Goal: Information Seeking & Learning: Learn about a topic

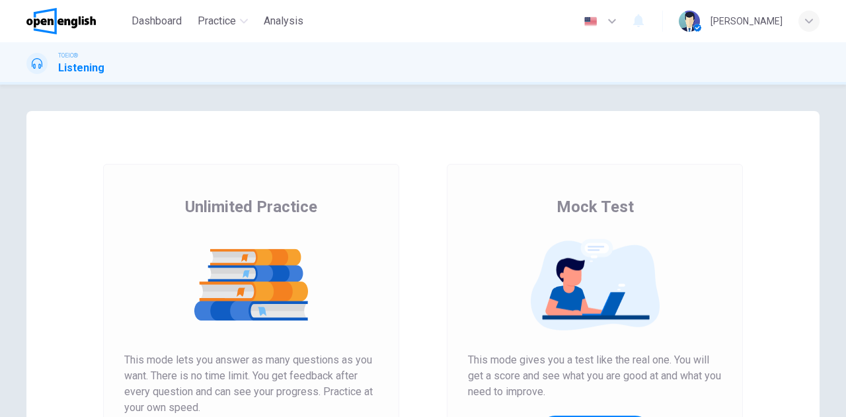
scroll to position [132, 0]
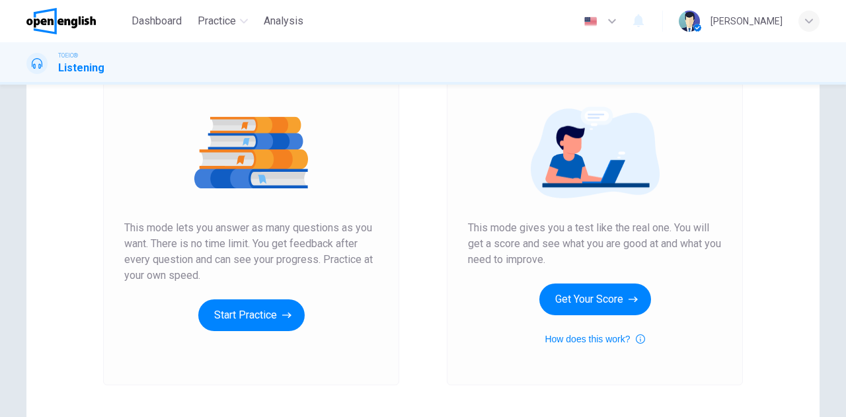
click at [251, 315] on button "Start Practice" at bounding box center [251, 316] width 106 height 32
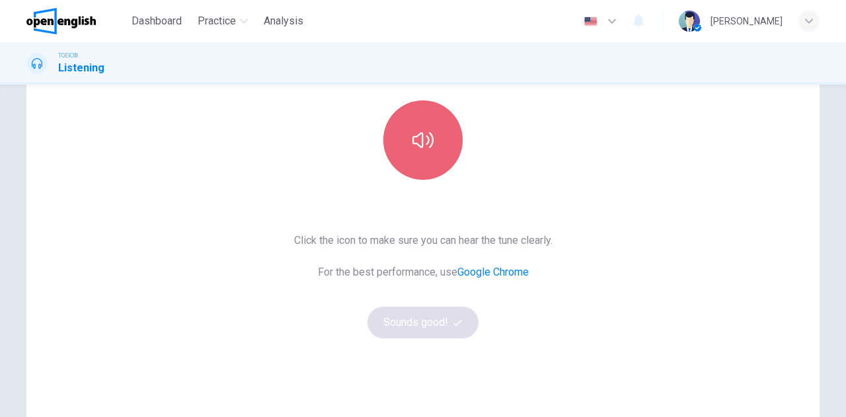
click at [425, 145] on icon "button" at bounding box center [423, 140] width 21 height 21
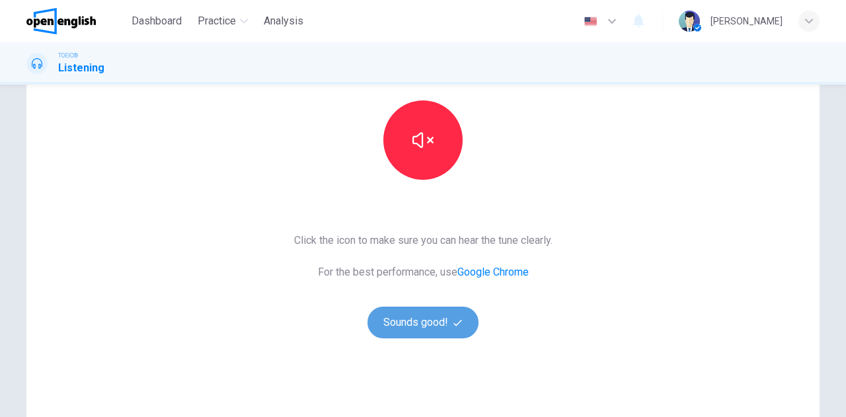
click at [419, 328] on button "Sounds good!" at bounding box center [423, 323] width 111 height 32
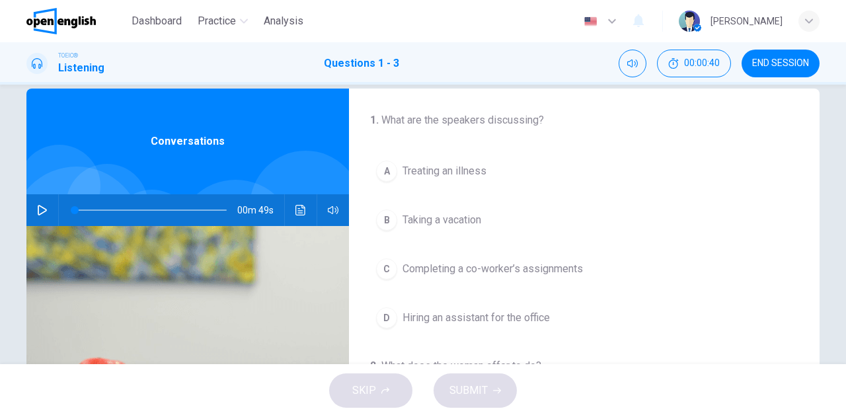
scroll to position [0, 0]
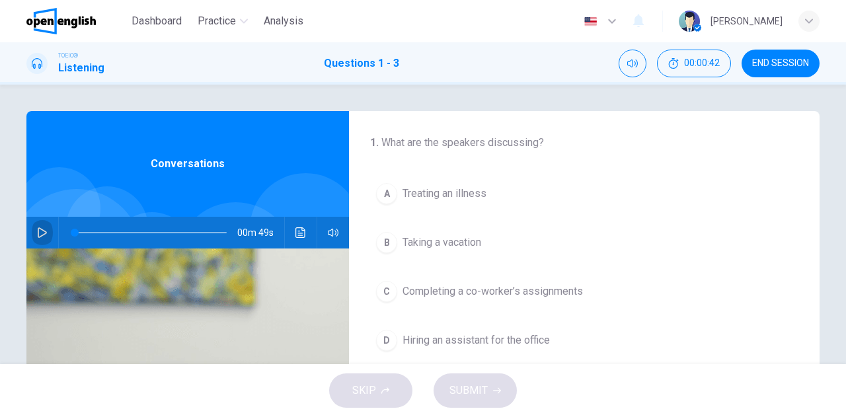
click at [33, 226] on button "button" at bounding box center [42, 233] width 21 height 32
type input "*"
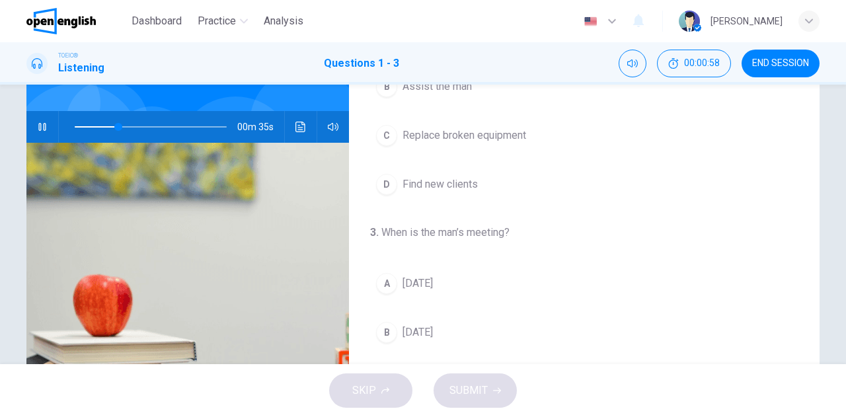
scroll to position [132, 0]
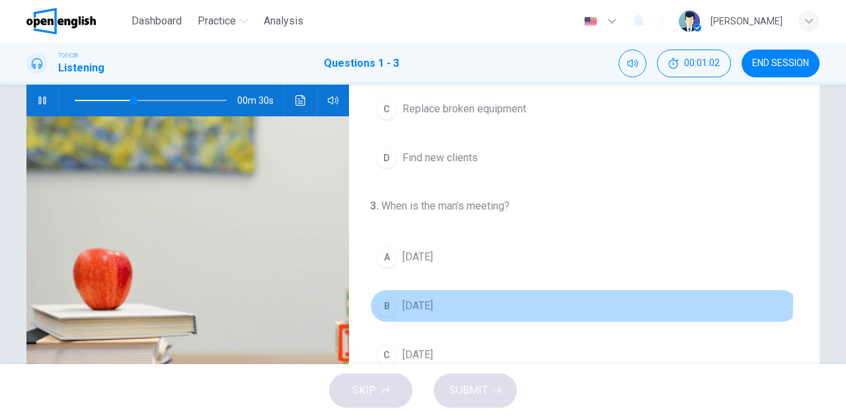
click at [411, 298] on span "[DATE]" at bounding box center [418, 306] width 30 height 16
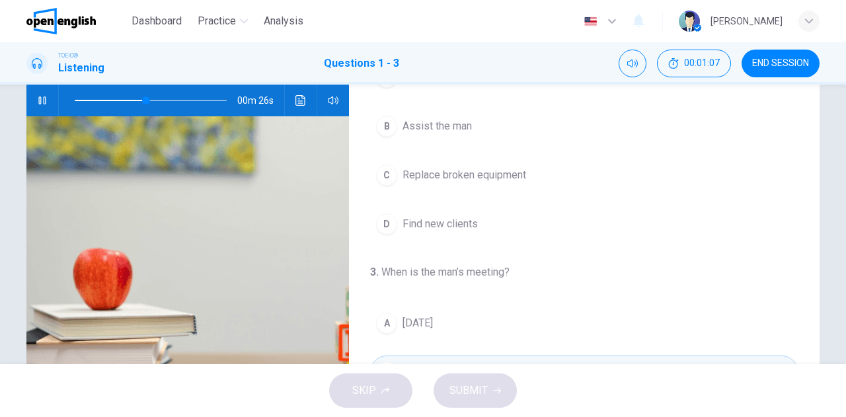
scroll to position [164, 0]
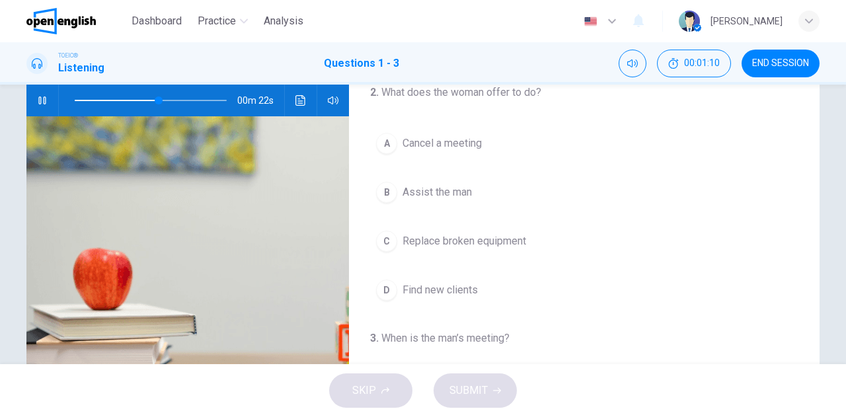
click at [75, 99] on span at bounding box center [151, 100] width 152 height 19
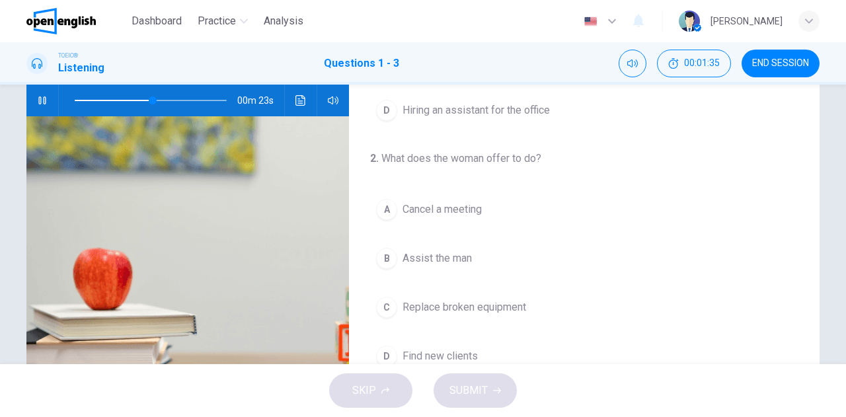
click at [42, 101] on icon "button" at bounding box center [42, 100] width 11 height 11
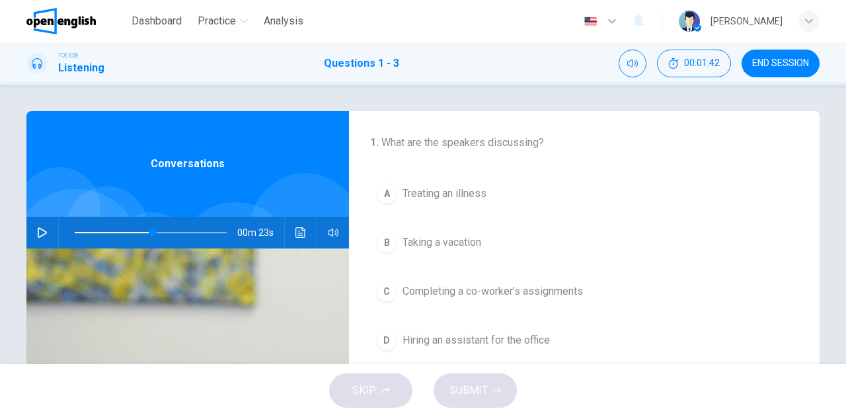
scroll to position [66, 0]
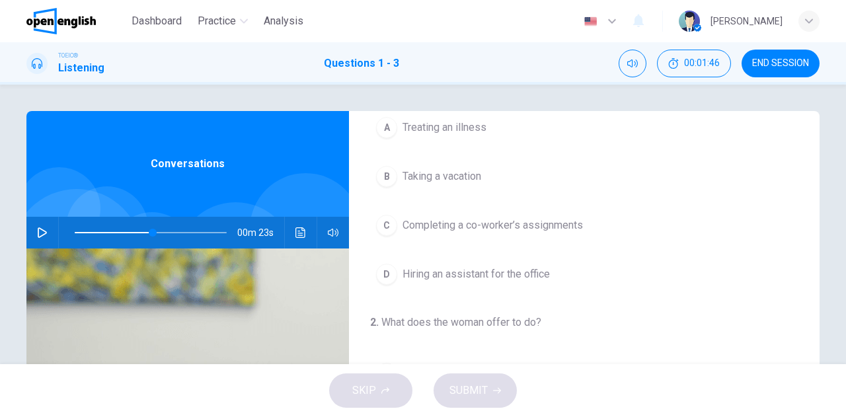
click at [418, 225] on span "Completing a co-worker’s assignments" at bounding box center [493, 226] width 181 height 16
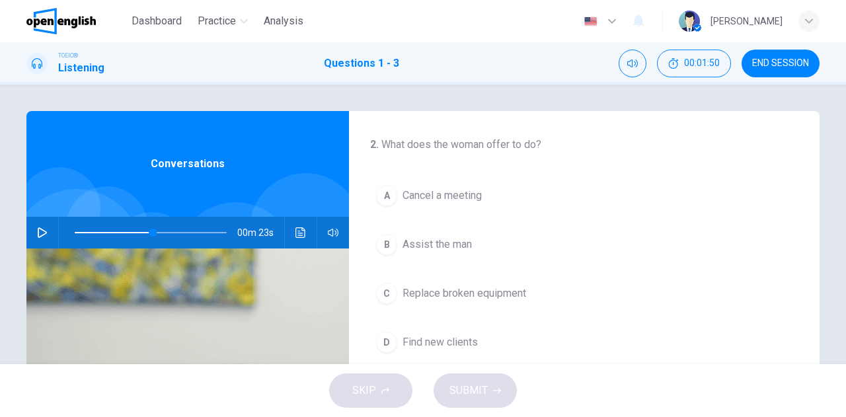
scroll to position [265, 0]
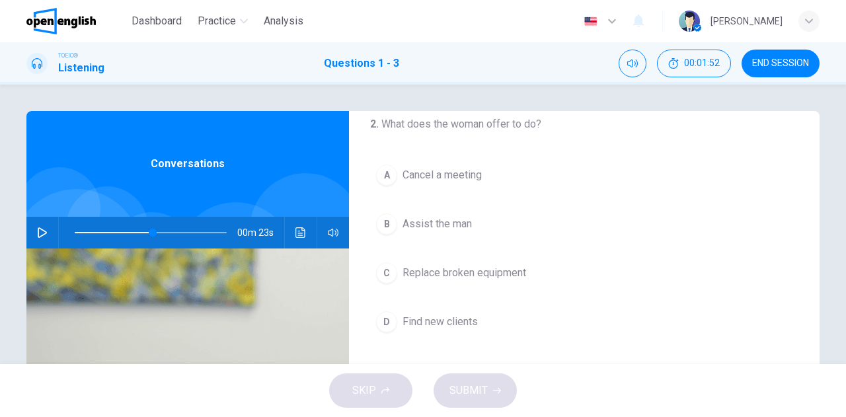
click at [450, 223] on span "Assist the man" at bounding box center [437, 224] width 69 height 16
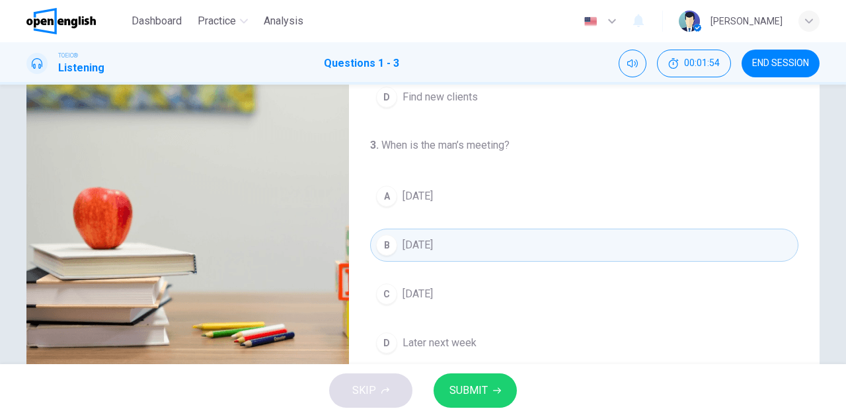
scroll to position [198, 0]
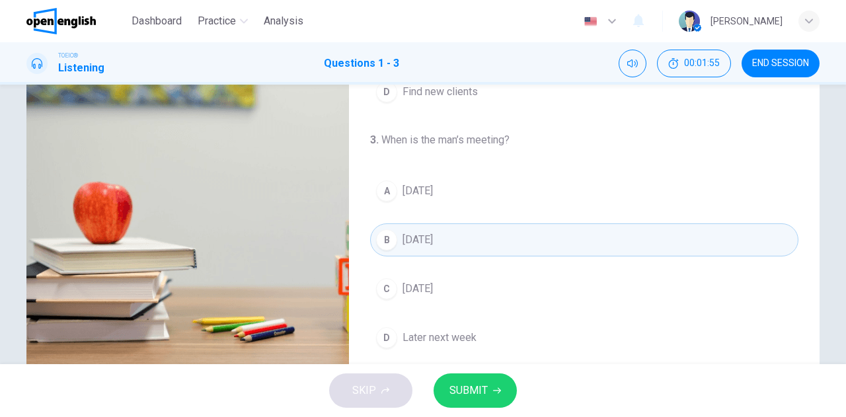
click at [477, 388] on span "SUBMIT" at bounding box center [469, 391] width 38 height 19
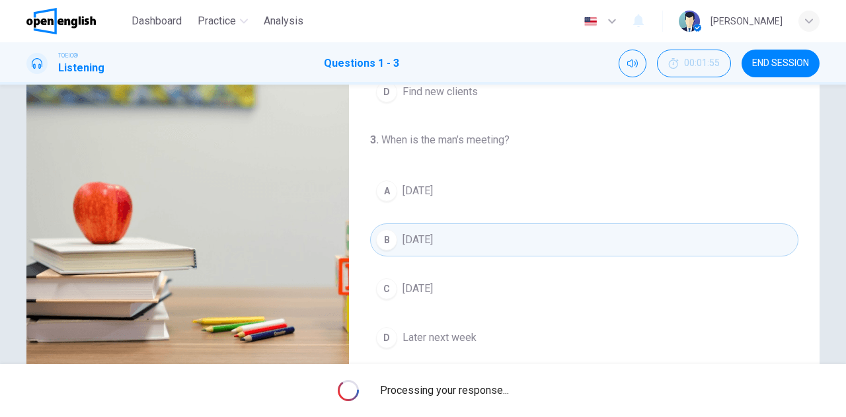
type input "**"
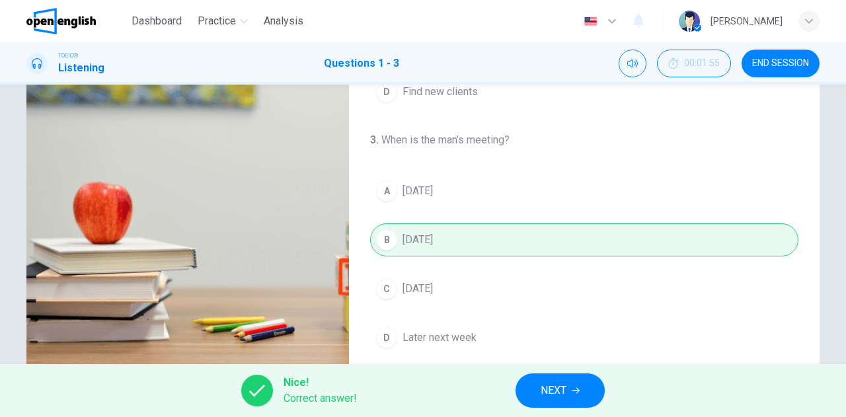
click at [553, 391] on span "NEXT" at bounding box center [554, 391] width 26 height 19
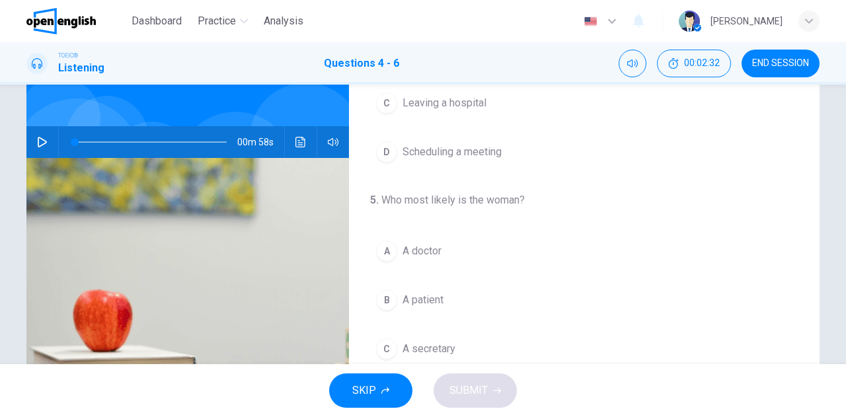
scroll to position [34, 0]
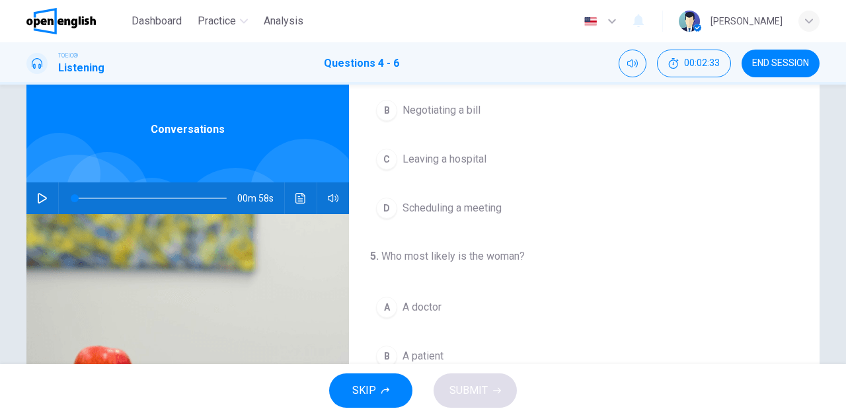
click at [38, 200] on icon "button" at bounding box center [42, 198] width 11 height 11
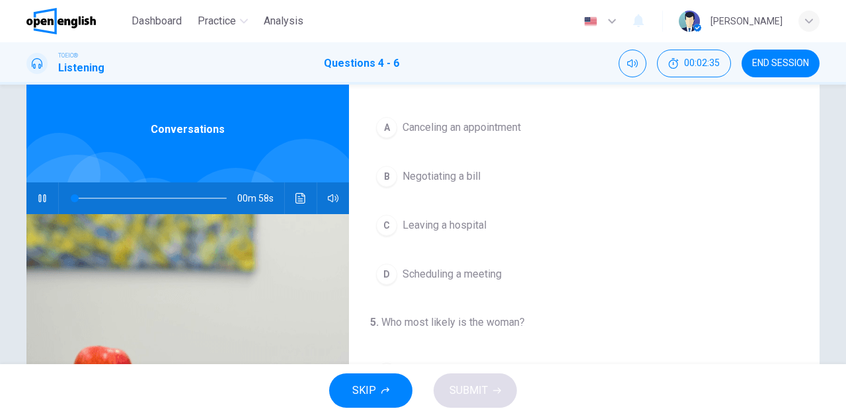
scroll to position [0, 0]
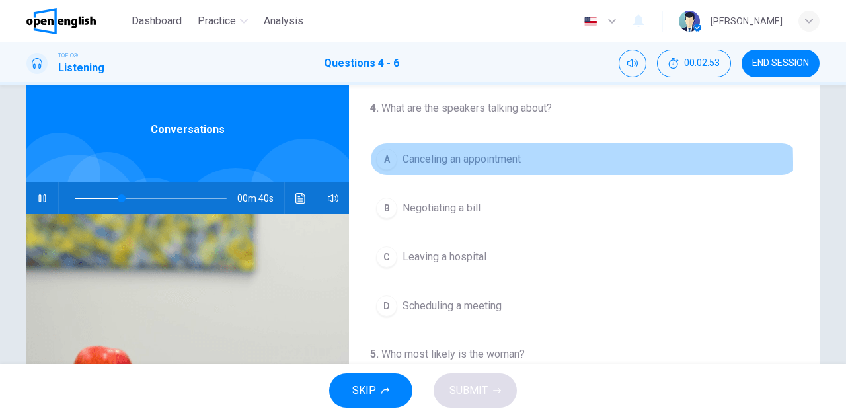
drag, startPoint x: 382, startPoint y: 163, endPoint x: 492, endPoint y: 198, distance: 115.2
click at [382, 163] on div "A" at bounding box center [386, 159] width 21 height 21
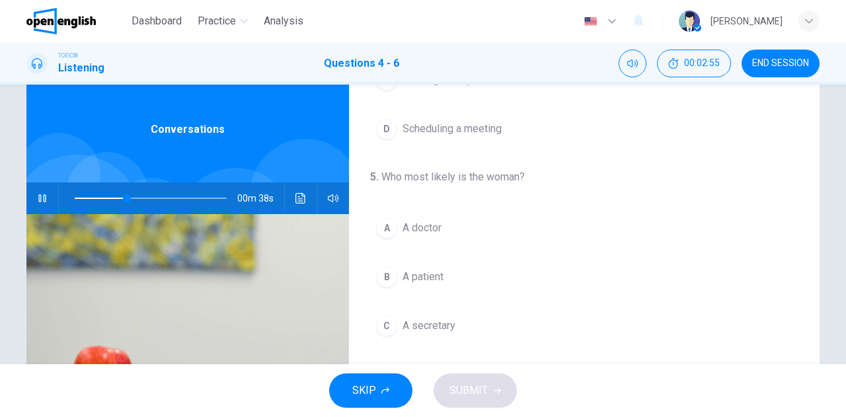
scroll to position [198, 0]
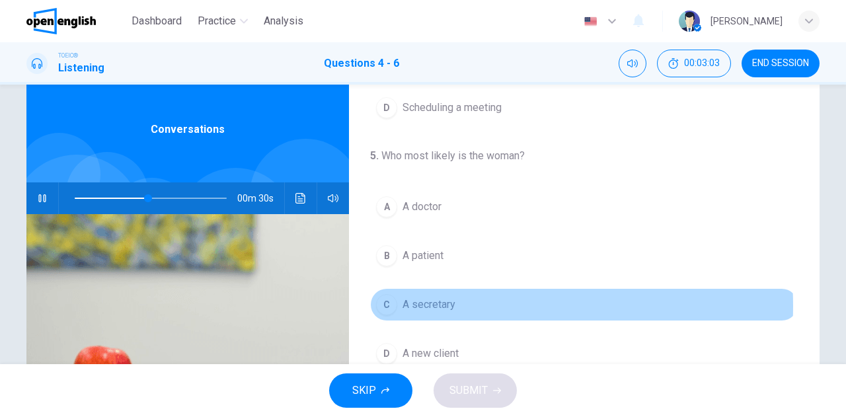
click at [438, 304] on span "A secretary" at bounding box center [429, 305] width 53 height 16
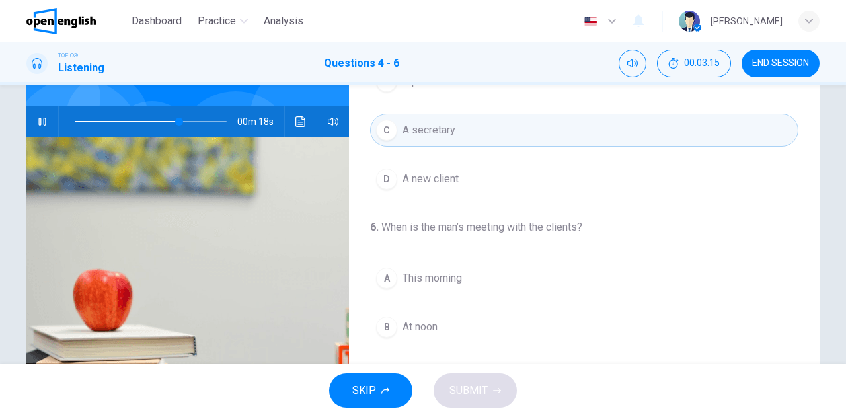
scroll to position [101, 0]
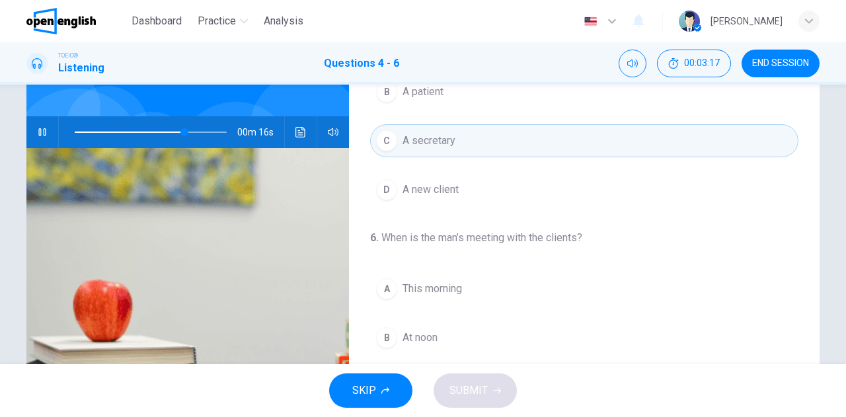
click at [111, 132] on span at bounding box center [130, 132] width 110 height 1
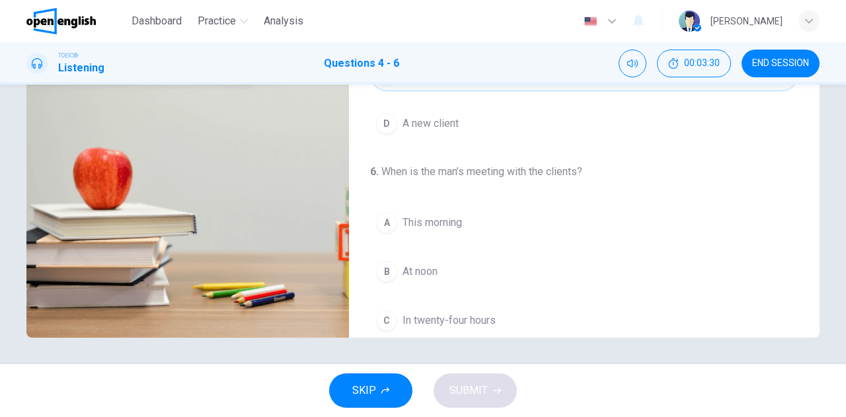
scroll to position [296, 0]
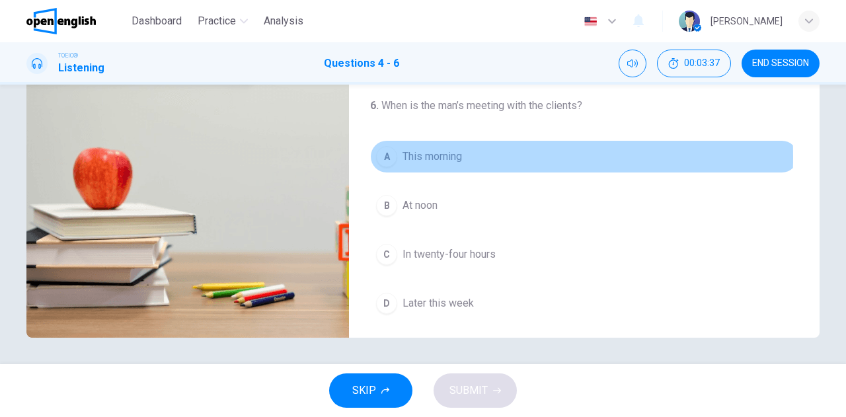
click at [423, 153] on span "This morning" at bounding box center [433, 157] width 60 height 16
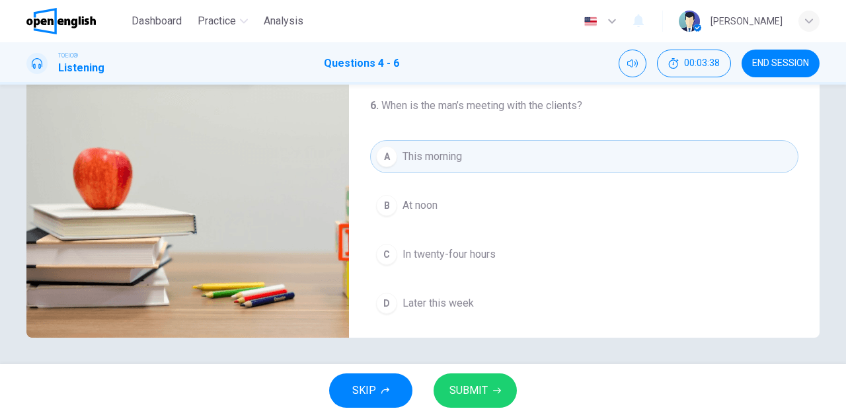
click at [460, 387] on span "SUBMIT" at bounding box center [469, 391] width 38 height 19
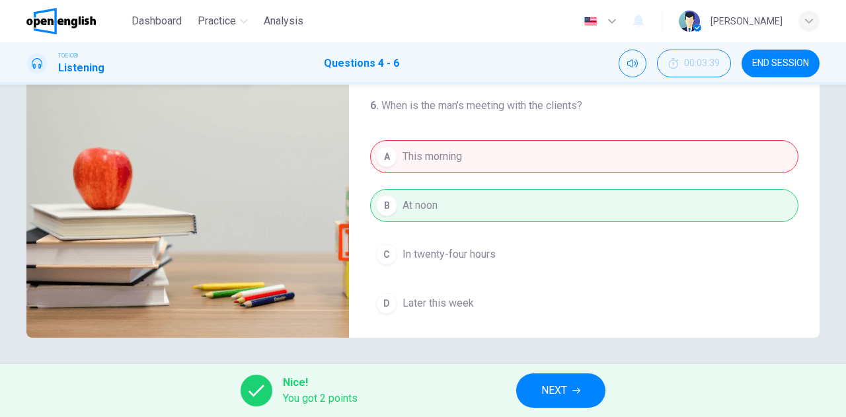
type input "**"
click at [557, 393] on span "NEXT" at bounding box center [555, 391] width 26 height 19
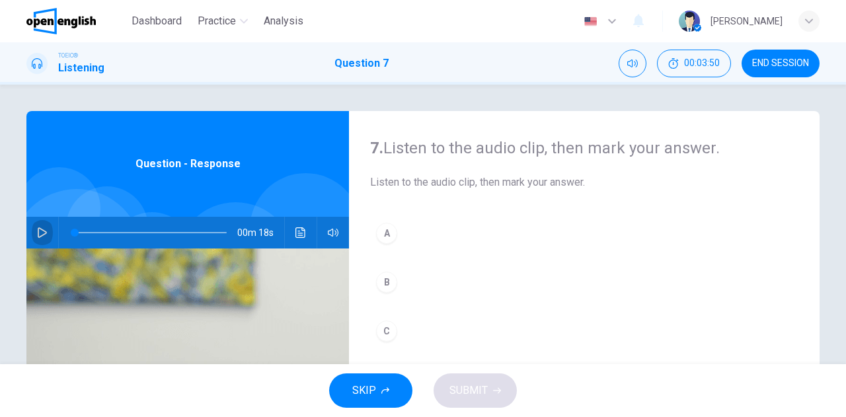
click at [38, 234] on icon "button" at bounding box center [42, 232] width 9 height 11
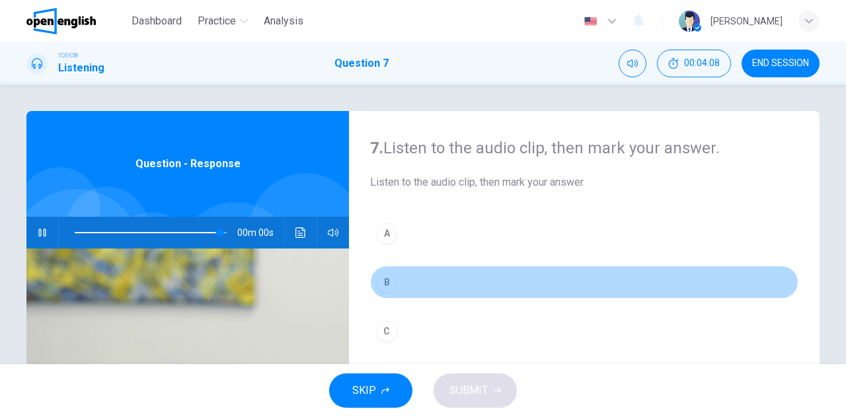
click at [385, 284] on div "B" at bounding box center [386, 282] width 21 height 21
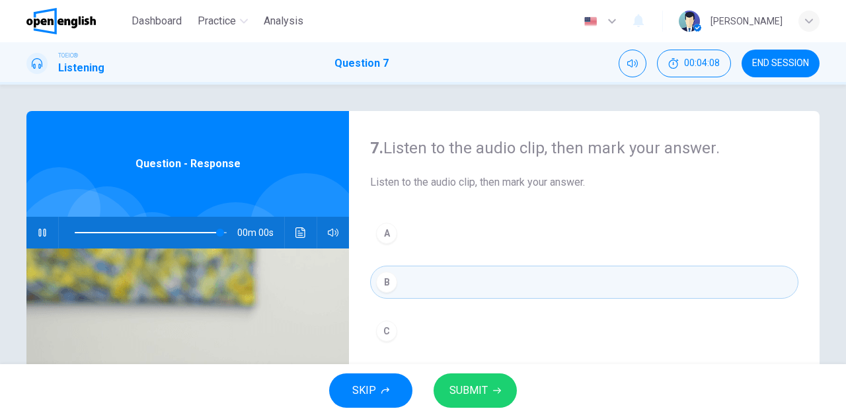
type input "*"
click at [473, 382] on span "SUBMIT" at bounding box center [469, 391] width 38 height 19
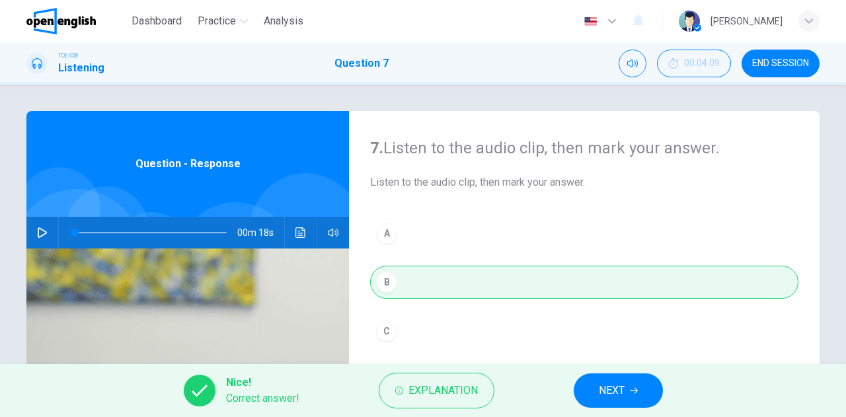
click at [618, 393] on span "NEXT" at bounding box center [612, 391] width 26 height 19
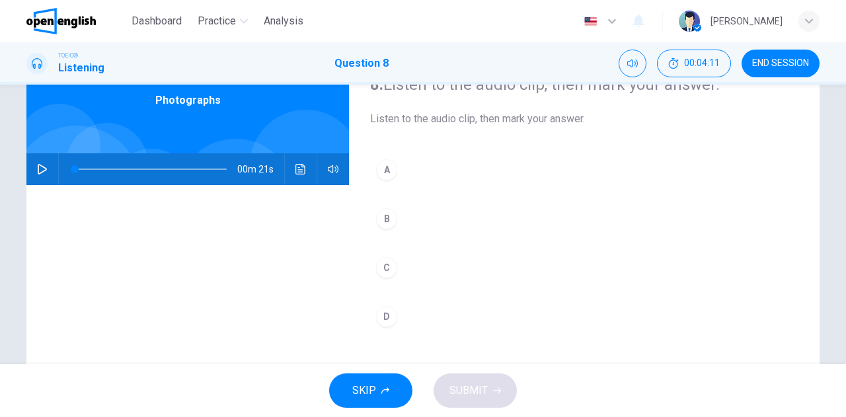
scroll to position [34, 0]
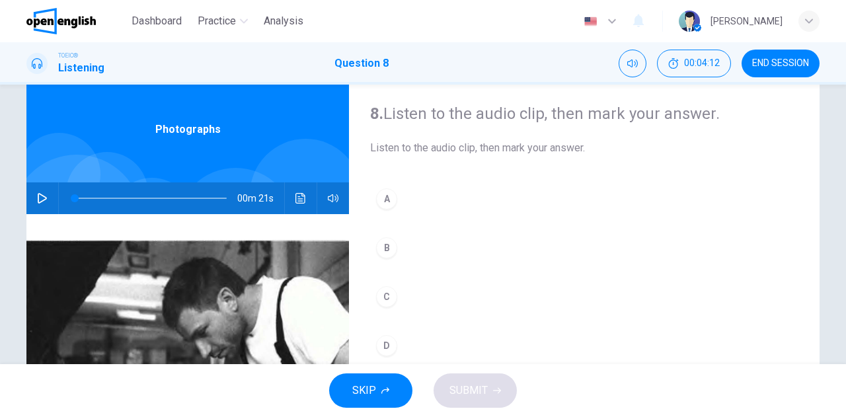
click at [38, 196] on icon "button" at bounding box center [42, 198] width 9 height 11
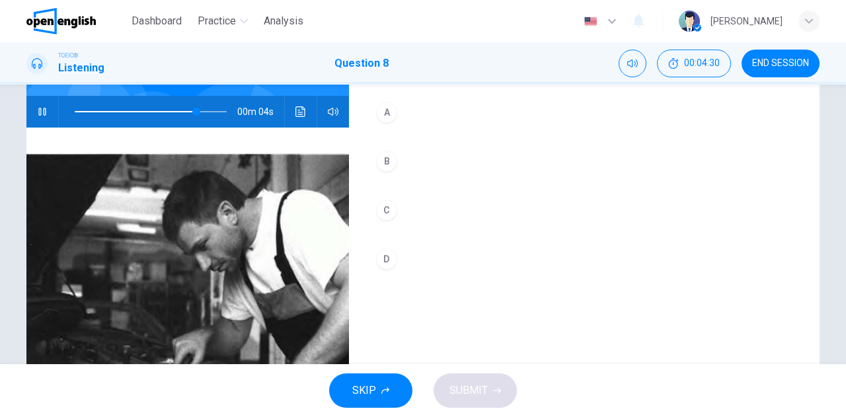
scroll to position [101, 0]
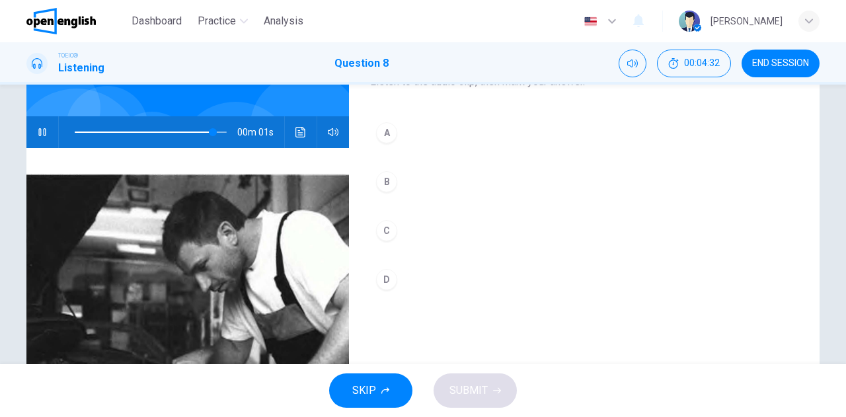
click at [384, 134] on div "A" at bounding box center [386, 132] width 21 height 21
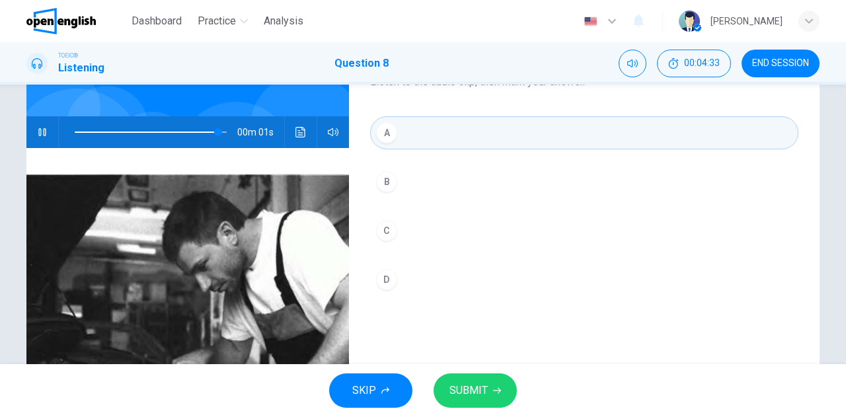
click at [468, 391] on span "SUBMIT" at bounding box center [469, 391] width 38 height 19
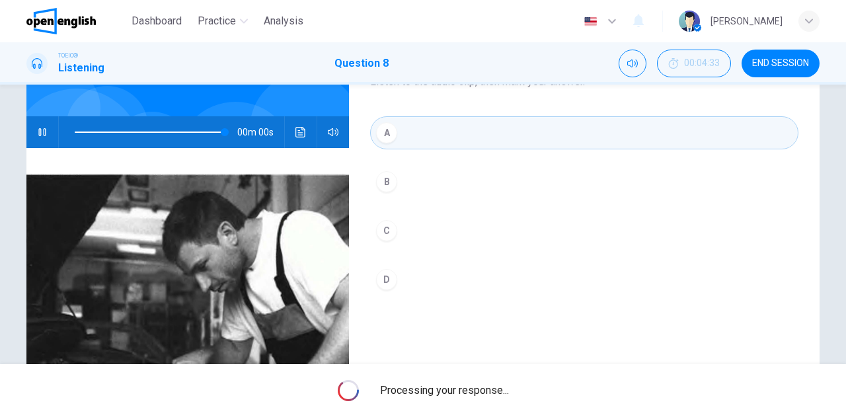
type input "*"
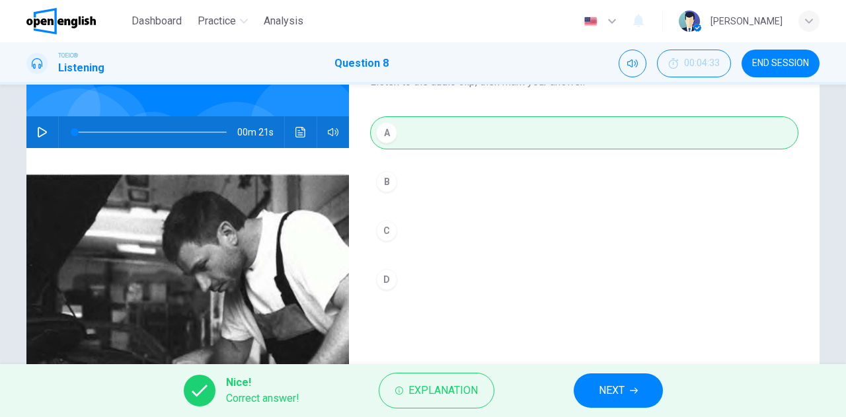
click at [608, 392] on span "NEXT" at bounding box center [612, 391] width 26 height 19
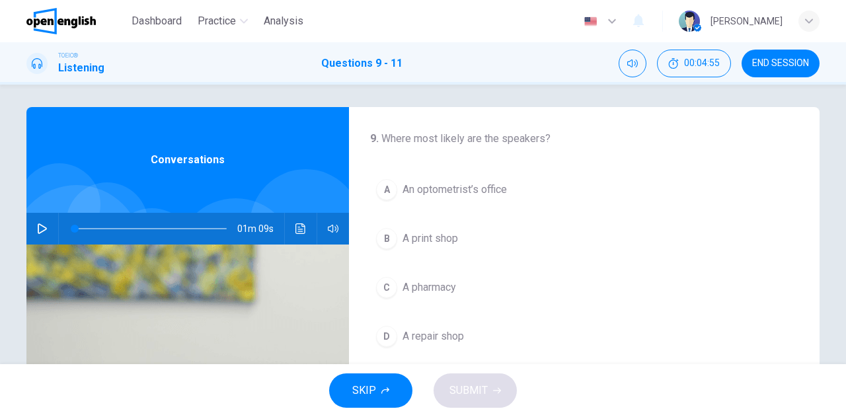
scroll to position [0, 0]
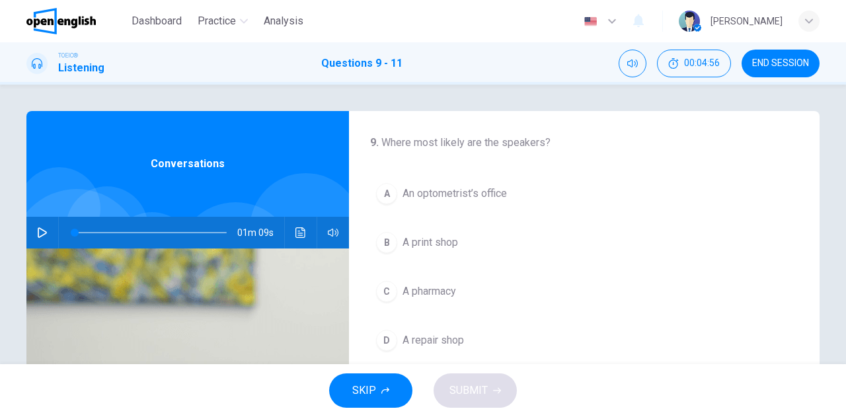
click at [37, 232] on icon "button" at bounding box center [42, 232] width 11 height 11
click at [40, 225] on button "button" at bounding box center [42, 233] width 21 height 32
click at [75, 231] on span at bounding box center [151, 233] width 152 height 19
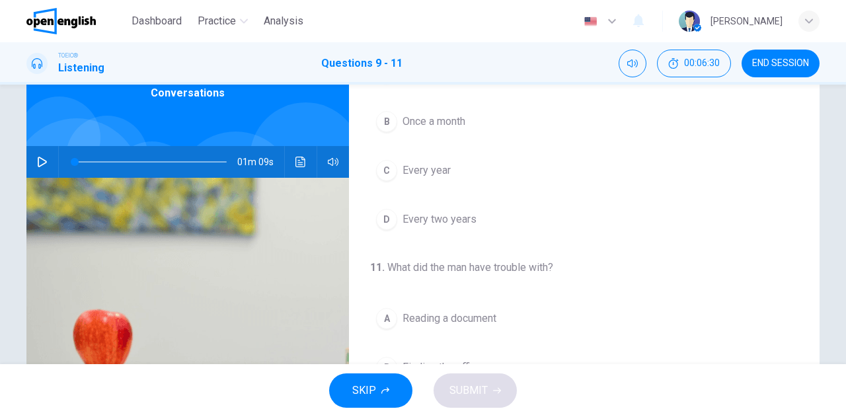
scroll to position [66, 0]
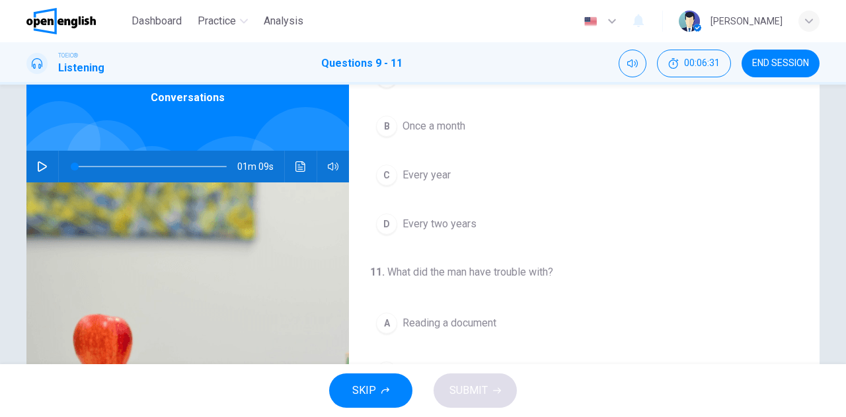
click at [44, 169] on icon "button" at bounding box center [42, 166] width 11 height 11
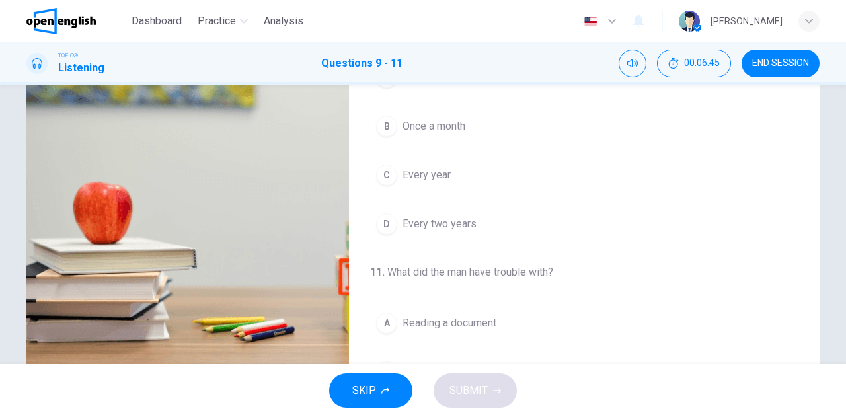
scroll to position [98, 0]
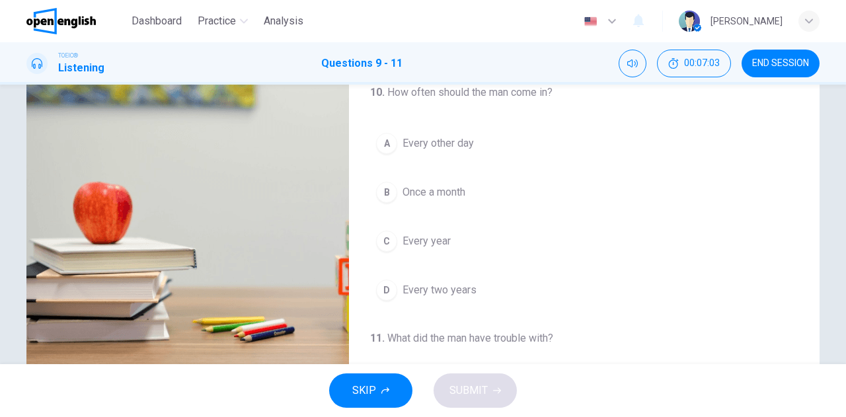
click at [422, 292] on span "Every two years" at bounding box center [440, 290] width 74 height 16
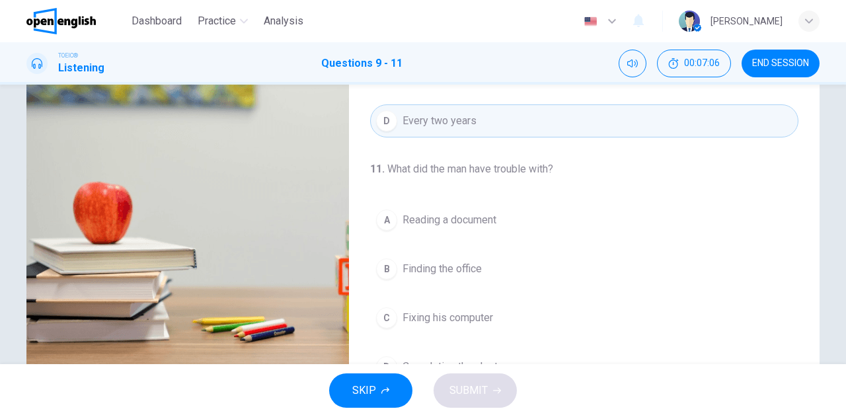
scroll to position [296, 0]
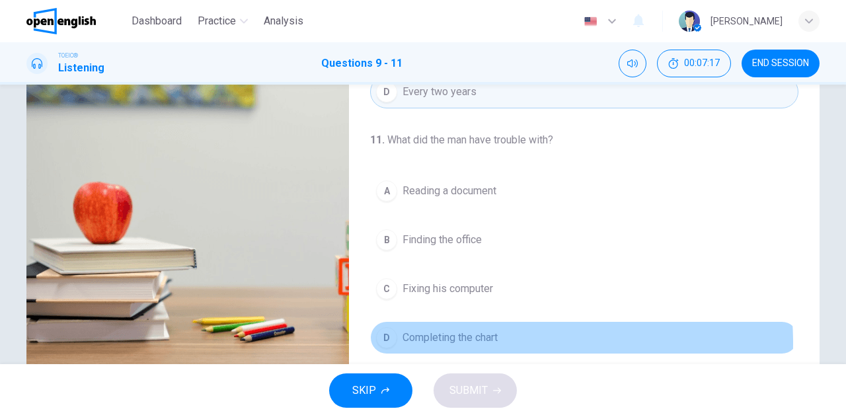
click at [460, 339] on span "Completing the chart" at bounding box center [450, 338] width 95 height 16
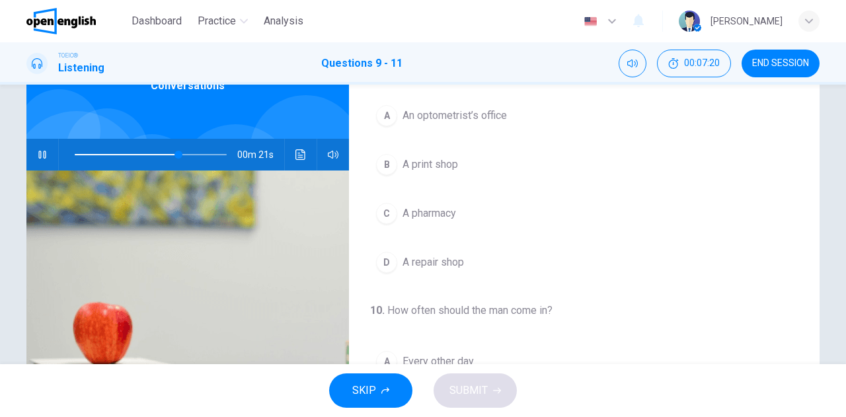
scroll to position [66, 0]
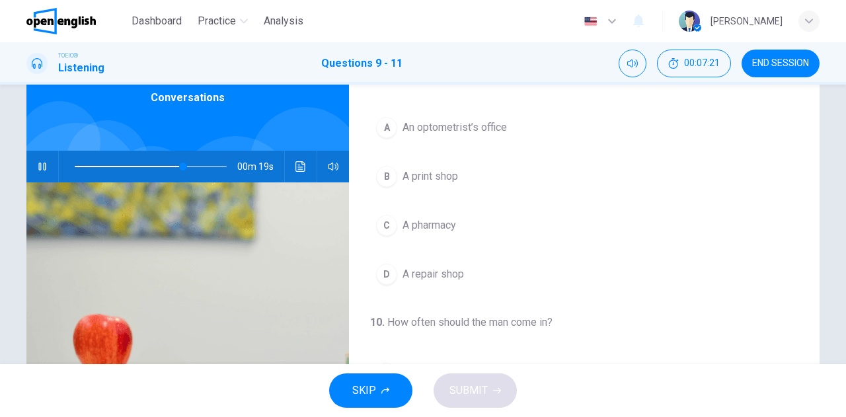
click at [454, 273] on span "A repair shop" at bounding box center [433, 274] width 61 height 16
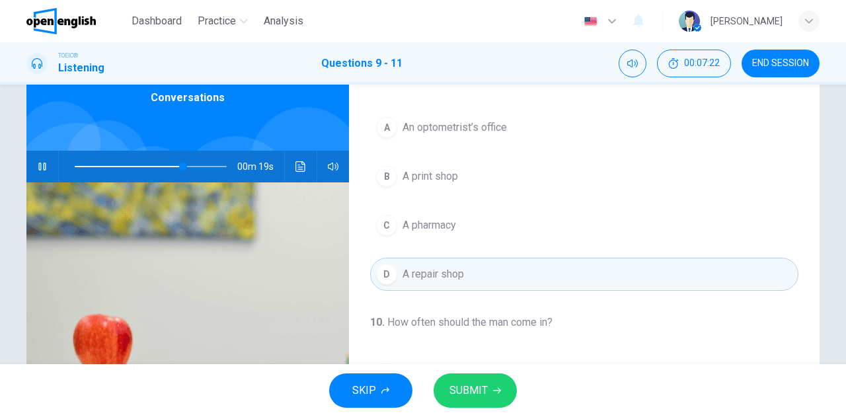
click at [468, 380] on button "SUBMIT" at bounding box center [475, 391] width 83 height 34
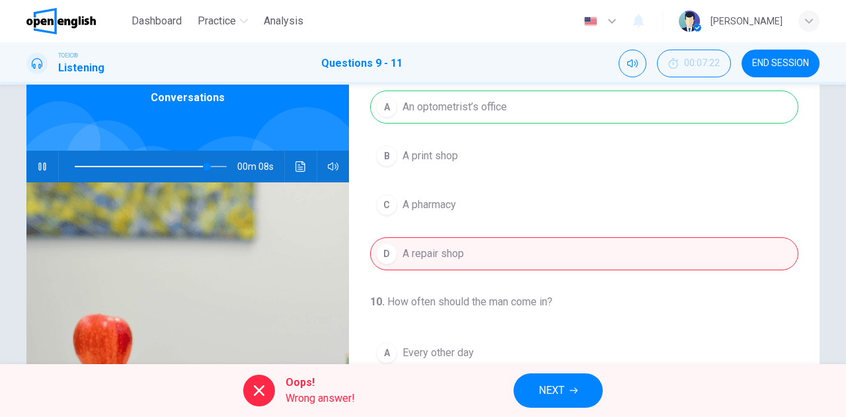
scroll to position [0, 0]
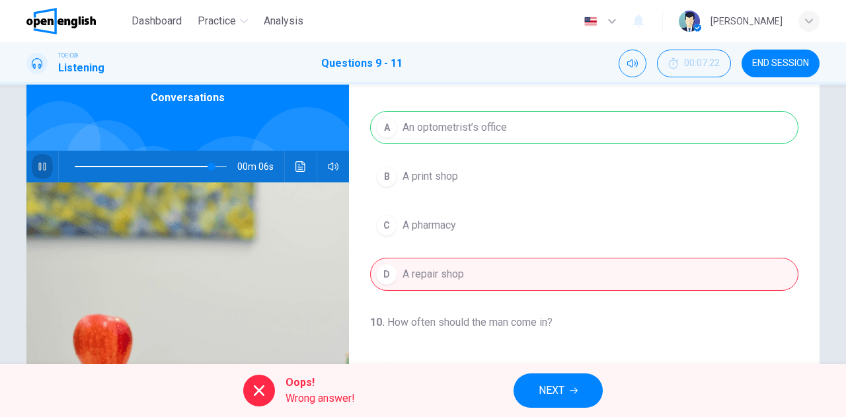
click at [47, 167] on button "button" at bounding box center [42, 167] width 21 height 32
type input "**"
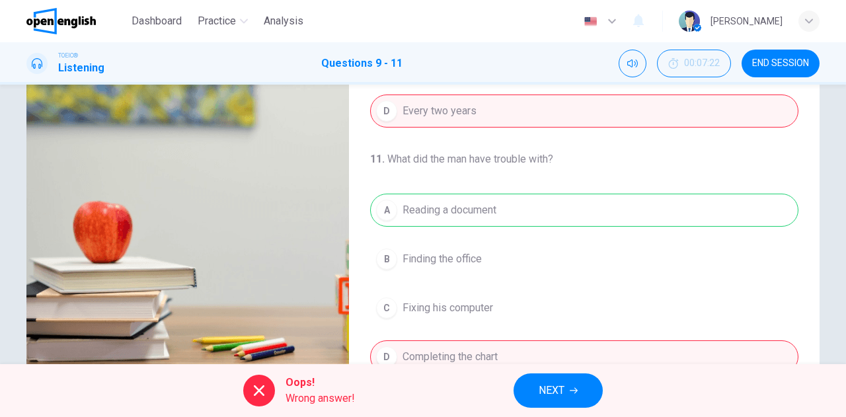
scroll to position [233, 0]
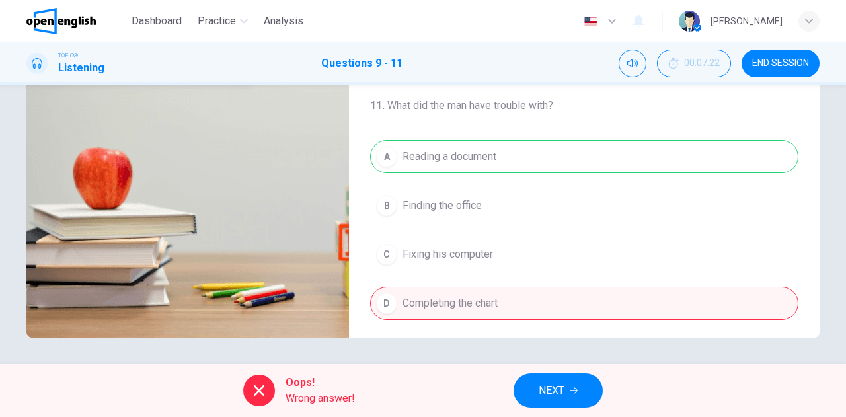
click at [546, 393] on span "NEXT" at bounding box center [552, 391] width 26 height 19
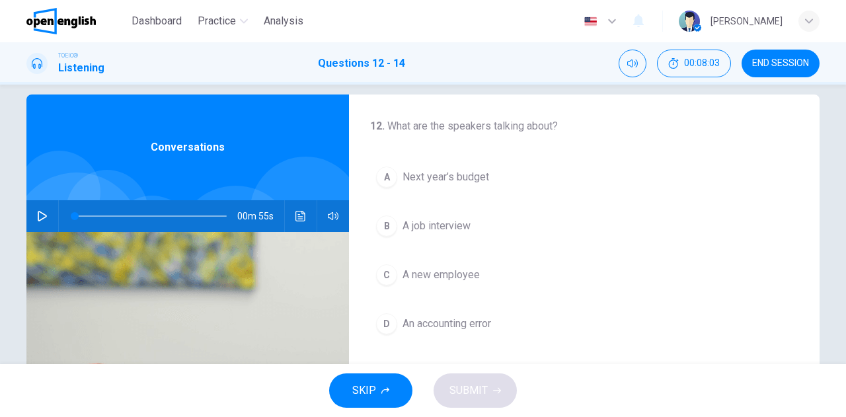
scroll to position [0, 0]
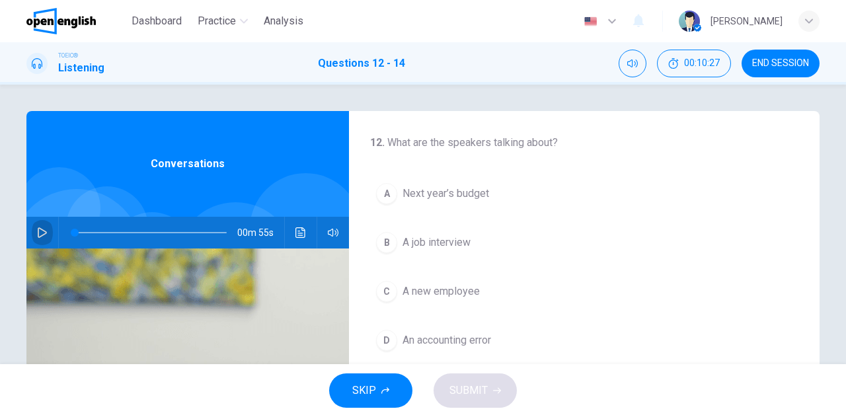
click at [38, 229] on icon "button" at bounding box center [42, 232] width 9 height 11
click at [46, 233] on button "button" at bounding box center [42, 233] width 21 height 32
drag, startPoint x: 165, startPoint y: 232, endPoint x: 71, endPoint y: 231, distance: 94.6
click at [71, 231] on span at bounding box center [75, 233] width 8 height 8
click at [42, 233] on icon "button" at bounding box center [42, 232] width 9 height 11
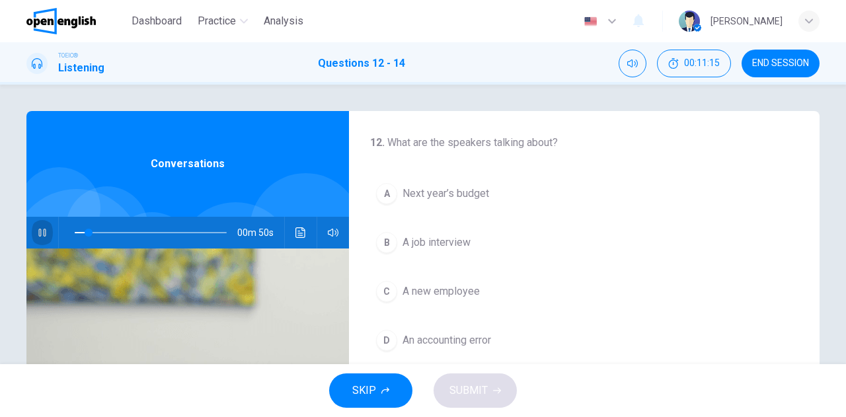
click at [40, 233] on icon "button" at bounding box center [41, 233] width 7 height 8
click at [418, 194] on span "Next year’s budget" at bounding box center [446, 194] width 87 height 16
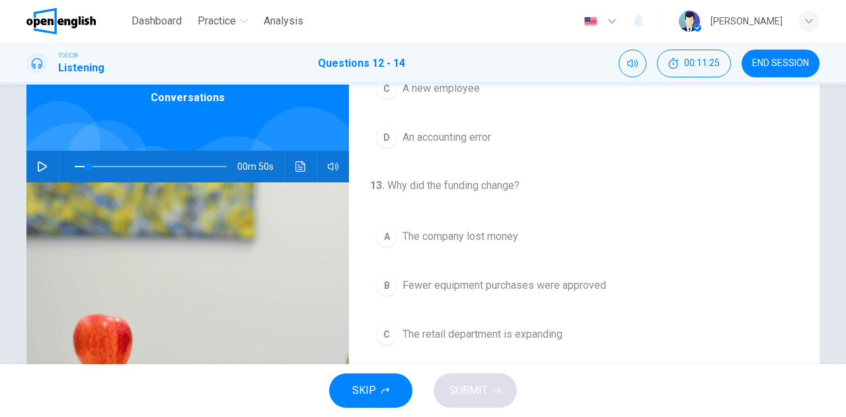
scroll to position [164, 0]
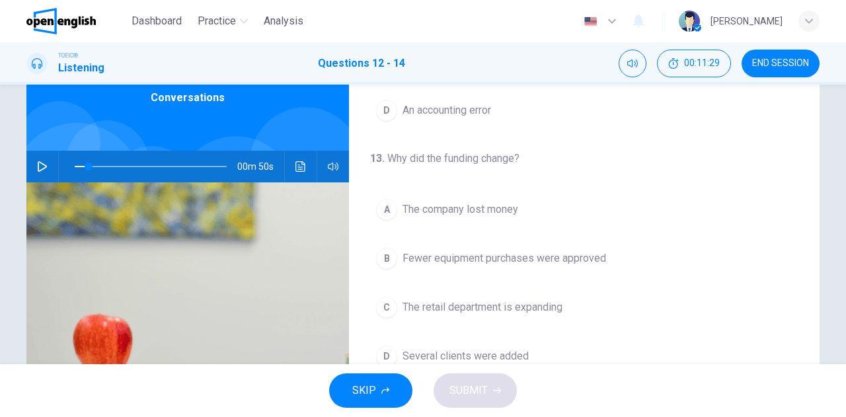
click at [40, 165] on icon "button" at bounding box center [42, 166] width 9 height 11
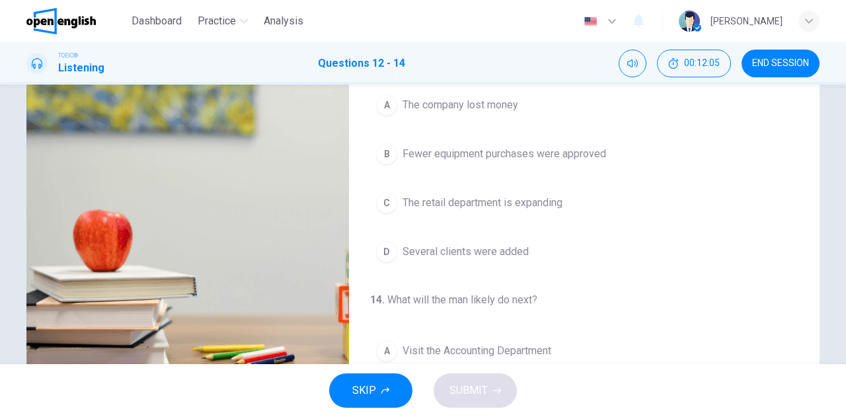
scroll to position [101, 0]
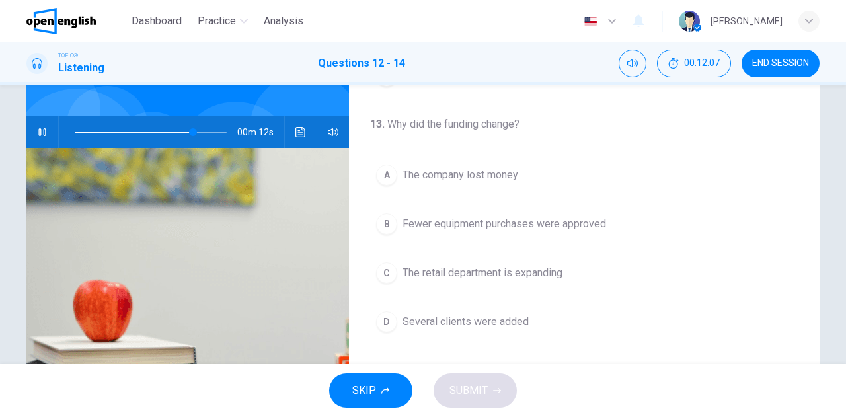
click at [126, 131] on span at bounding box center [151, 132] width 152 height 19
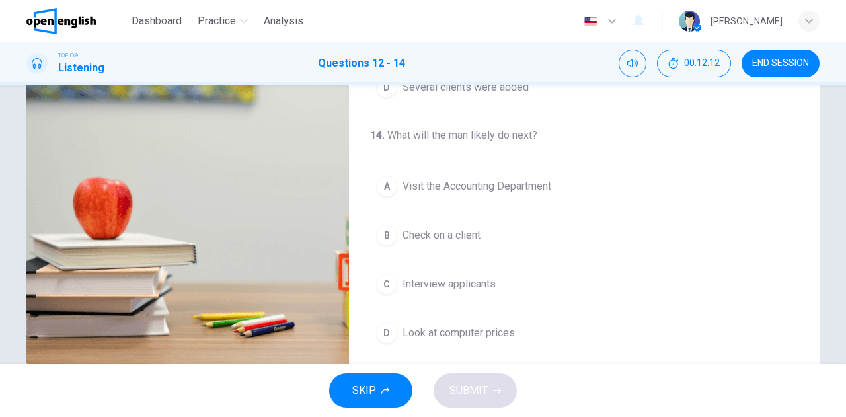
scroll to position [233, 0]
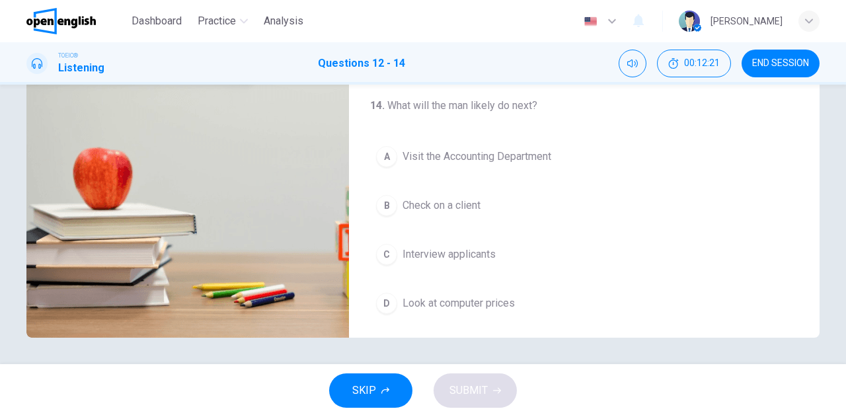
click at [442, 248] on span "Interview applicants" at bounding box center [449, 255] width 93 height 16
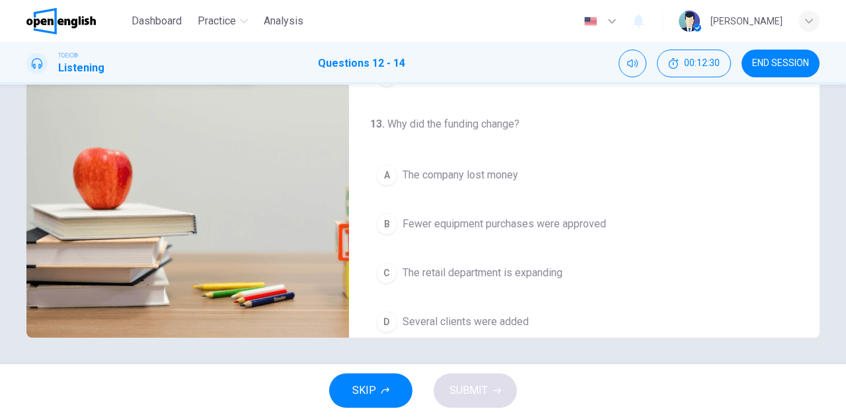
scroll to position [98, 0]
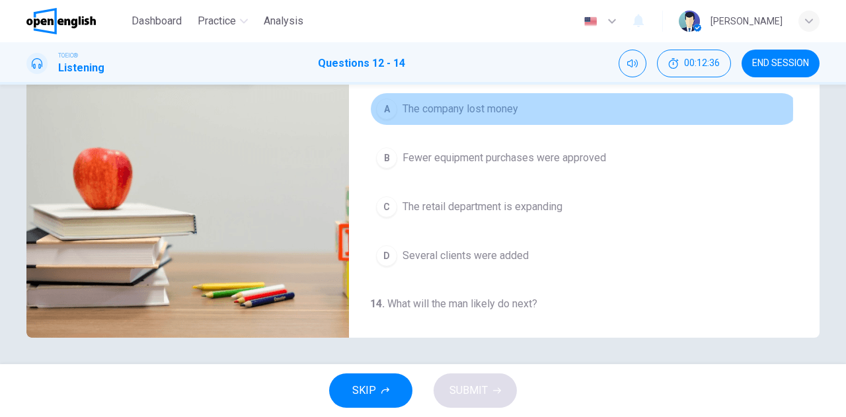
click at [456, 108] on span "The company lost money" at bounding box center [461, 109] width 116 height 16
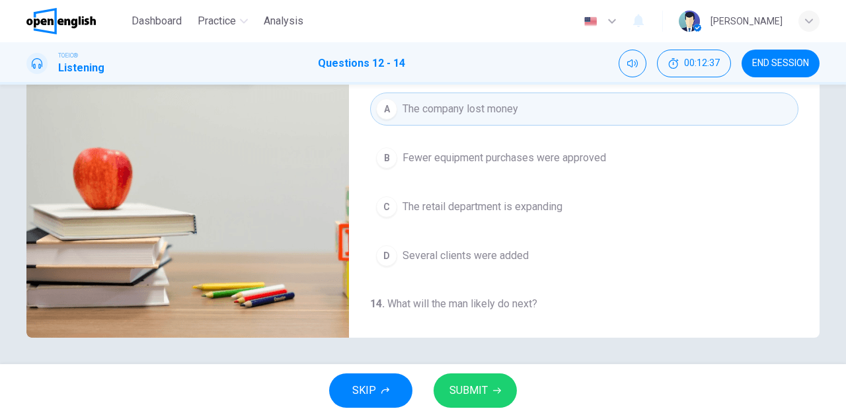
click at [469, 391] on span "SUBMIT" at bounding box center [469, 391] width 38 height 19
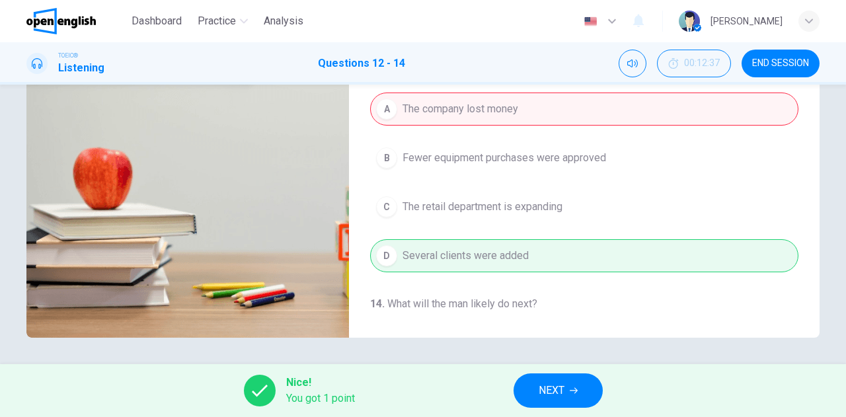
type input "*"
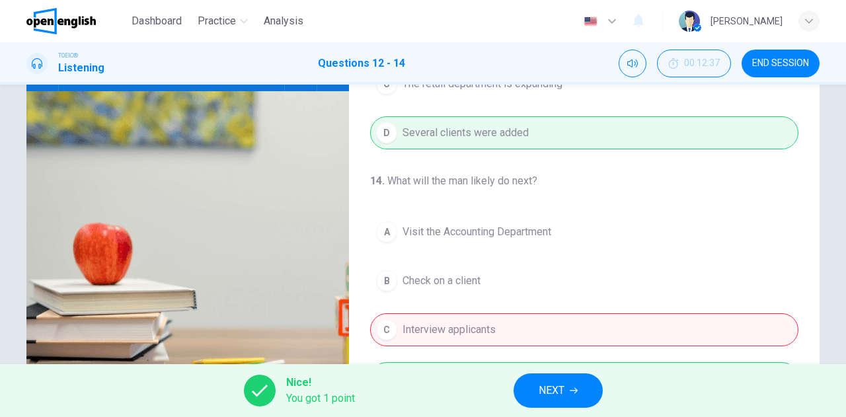
scroll to position [233, 0]
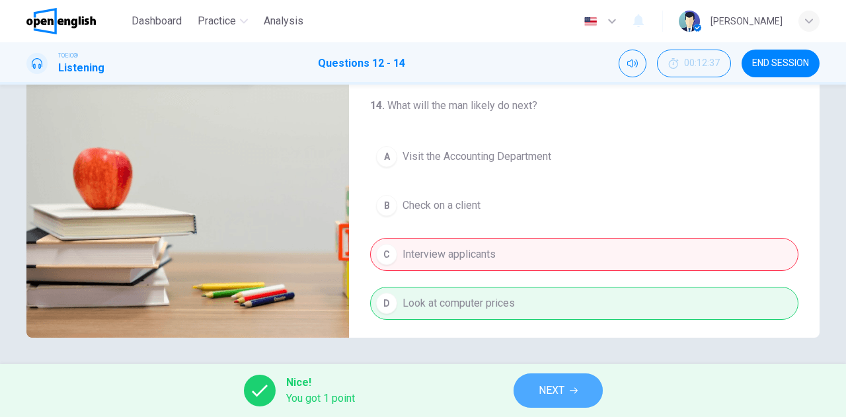
click at [561, 398] on span "NEXT" at bounding box center [552, 391] width 26 height 19
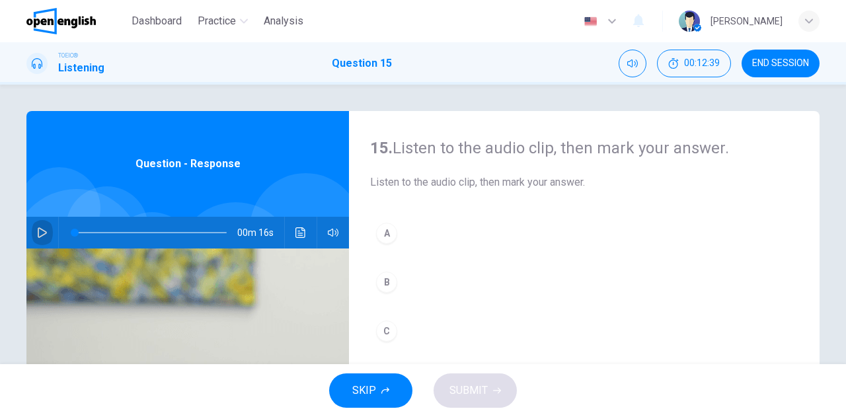
click at [37, 232] on icon "button" at bounding box center [42, 232] width 11 height 11
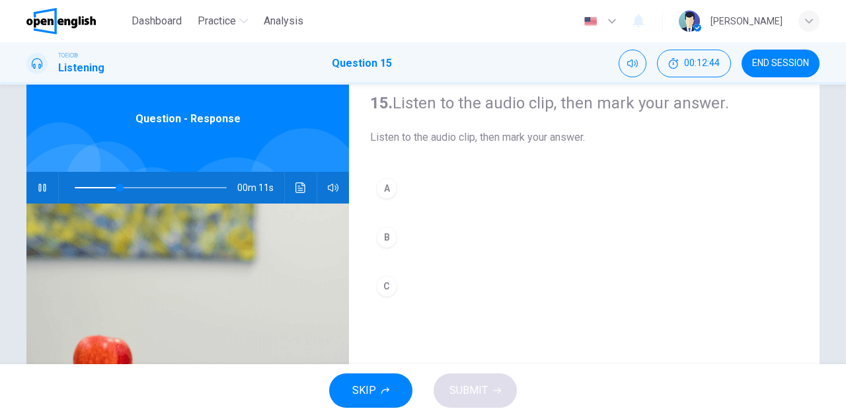
scroll to position [66, 0]
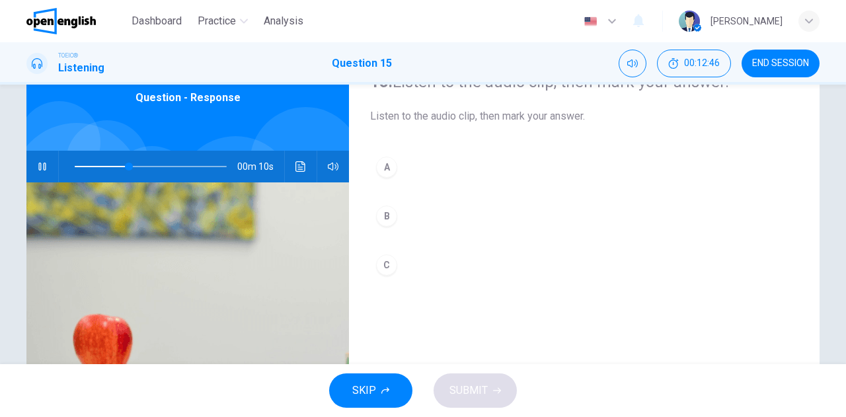
click at [384, 167] on div "A" at bounding box center [386, 167] width 21 height 21
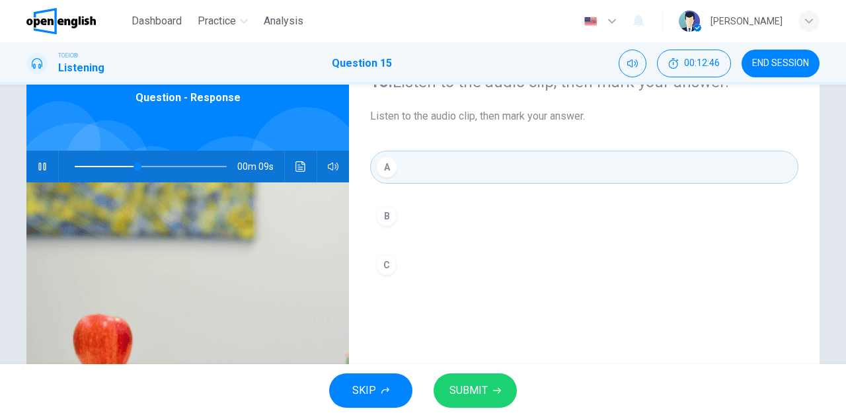
click at [472, 399] on span "SUBMIT" at bounding box center [469, 391] width 38 height 19
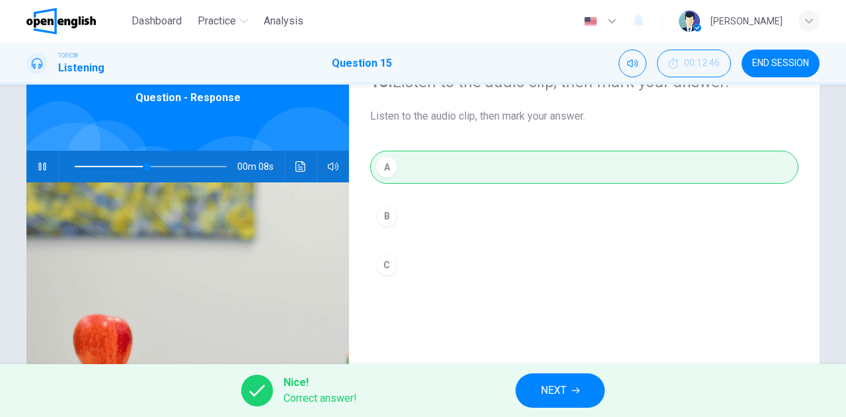
type input "**"
click at [563, 395] on span "NEXT" at bounding box center [554, 391] width 26 height 19
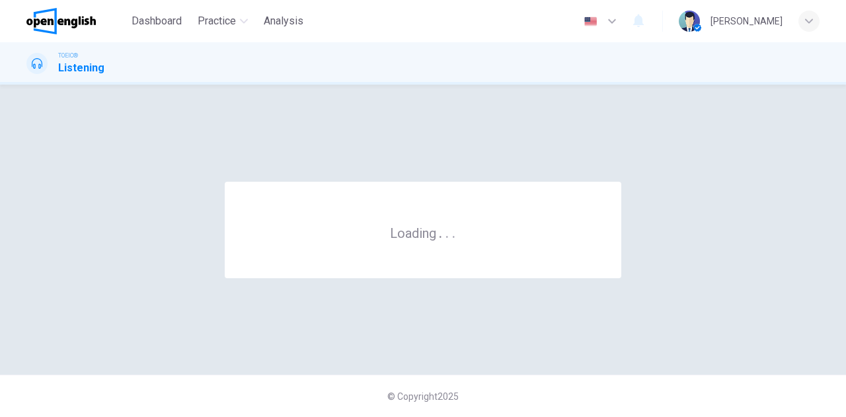
scroll to position [0, 0]
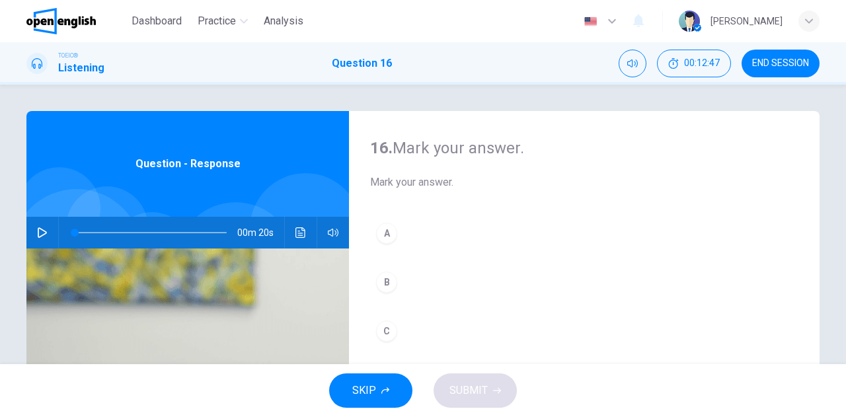
click at [43, 231] on icon "button" at bounding box center [42, 232] width 11 height 11
click at [32, 231] on button "button" at bounding box center [42, 233] width 21 height 32
click at [380, 233] on div "A" at bounding box center [386, 233] width 21 height 21
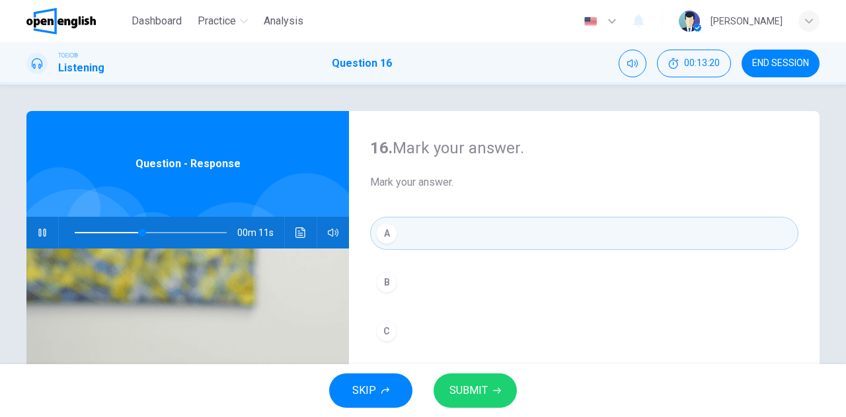
click at [464, 382] on span "SUBMIT" at bounding box center [469, 391] width 38 height 19
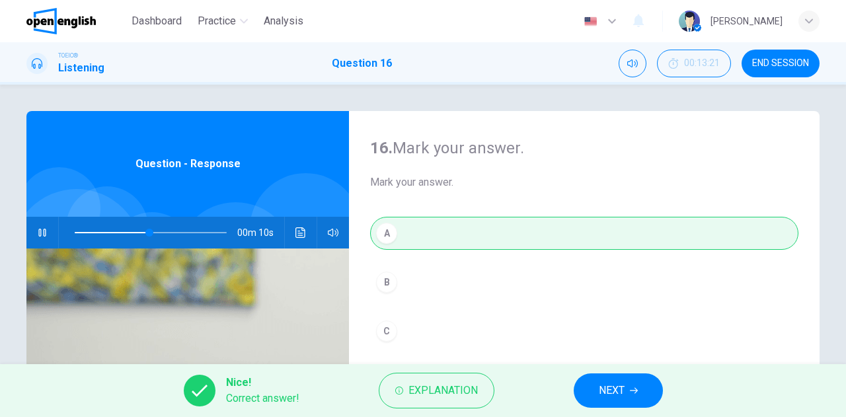
type input "**"
click at [589, 382] on button "NEXT" at bounding box center [618, 391] width 89 height 34
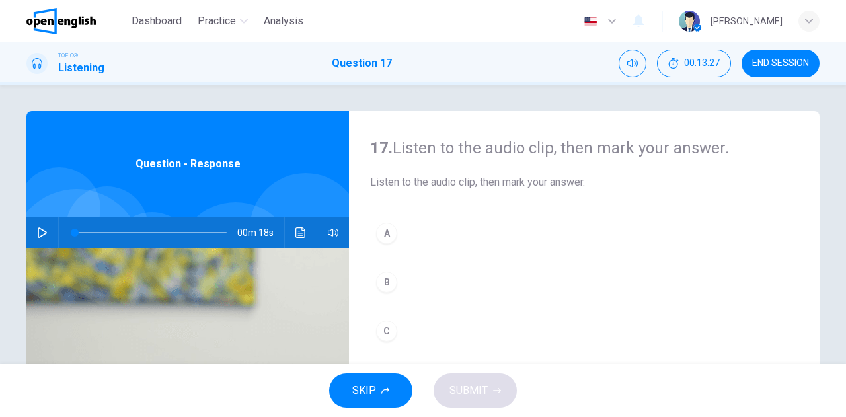
click at [45, 230] on button "button" at bounding box center [42, 233] width 21 height 32
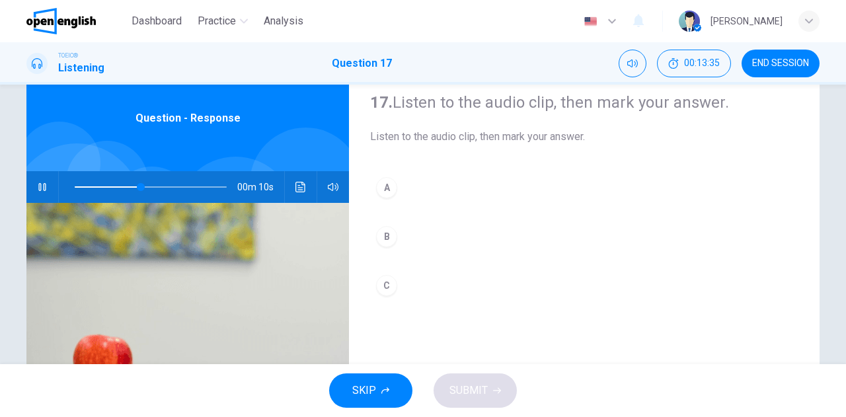
scroll to position [66, 0]
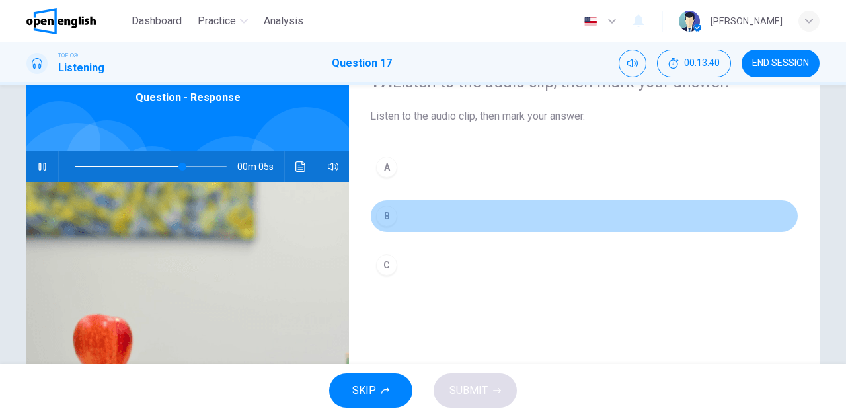
click at [381, 214] on div "B" at bounding box center [386, 216] width 21 height 21
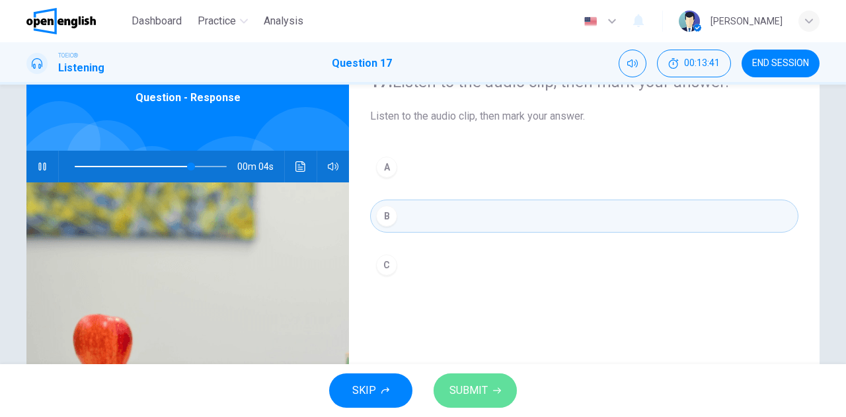
click at [452, 378] on button "SUBMIT" at bounding box center [475, 391] width 83 height 34
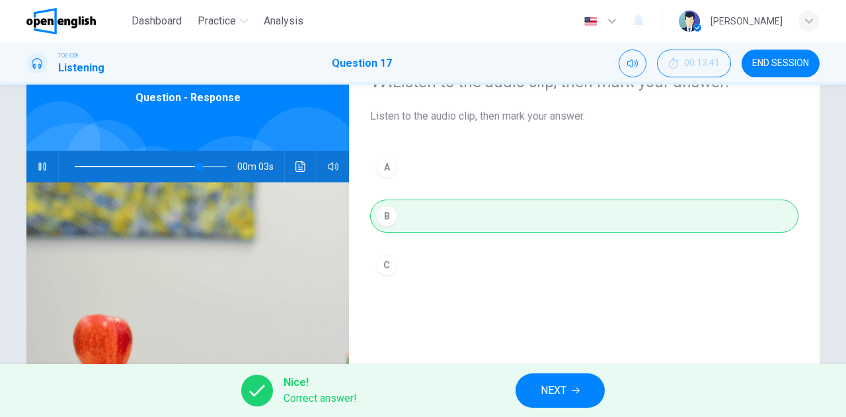
type input "*"
click at [553, 391] on span "NEXT" at bounding box center [554, 391] width 26 height 19
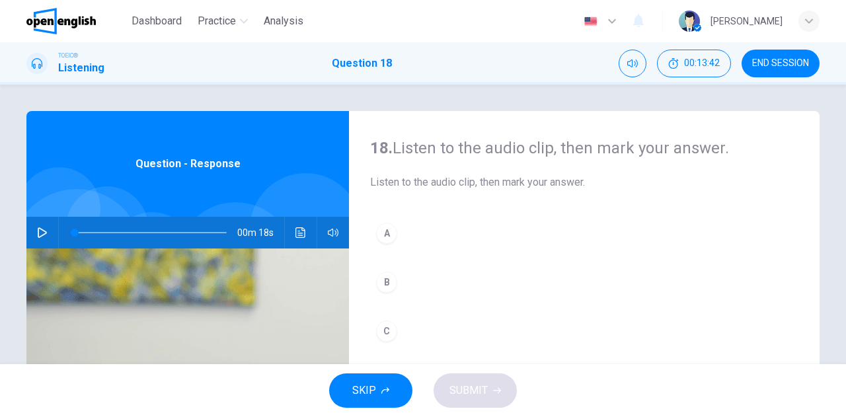
click at [43, 229] on icon "button" at bounding box center [42, 232] width 11 height 11
click at [389, 232] on div "A" at bounding box center [386, 233] width 21 height 21
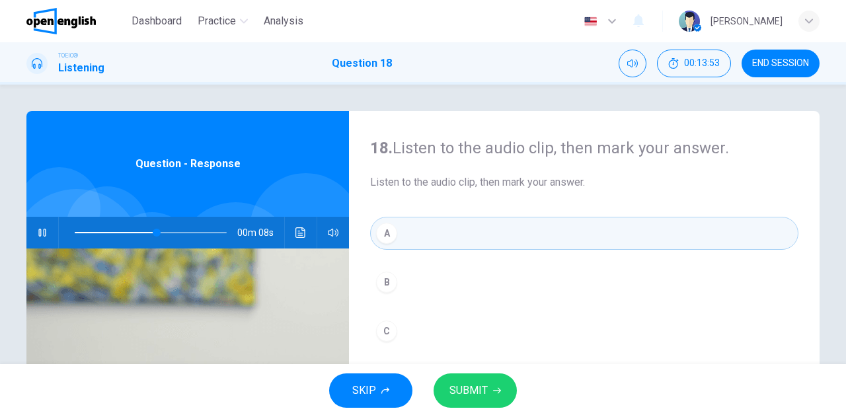
click at [468, 381] on button "SUBMIT" at bounding box center [475, 391] width 83 height 34
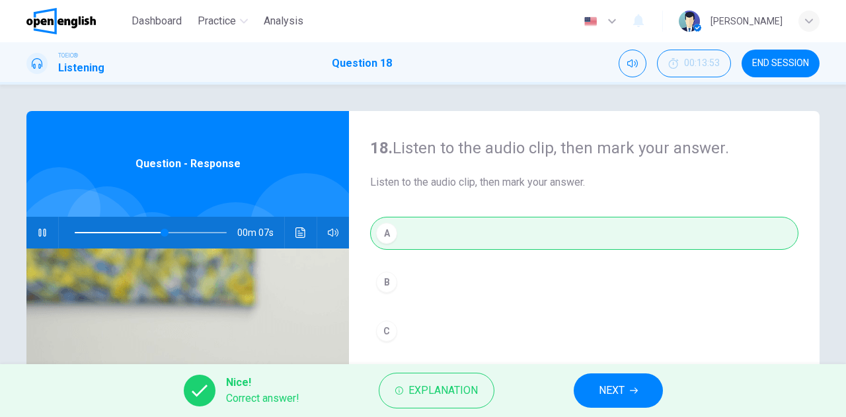
type input "**"
click at [601, 380] on button "NEXT" at bounding box center [618, 391] width 89 height 34
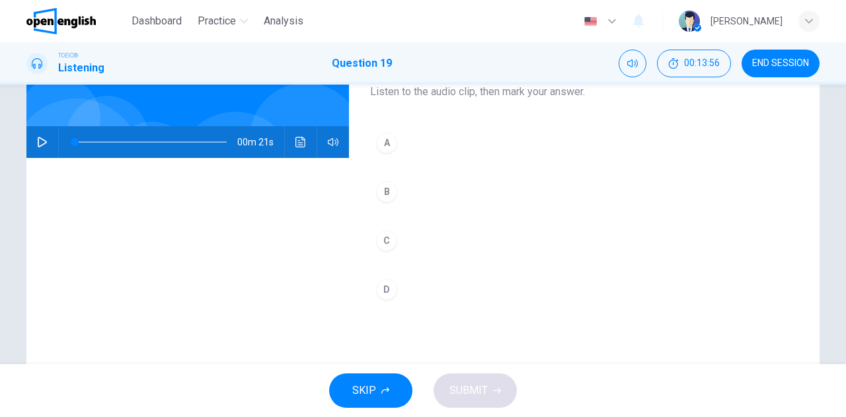
scroll to position [66, 0]
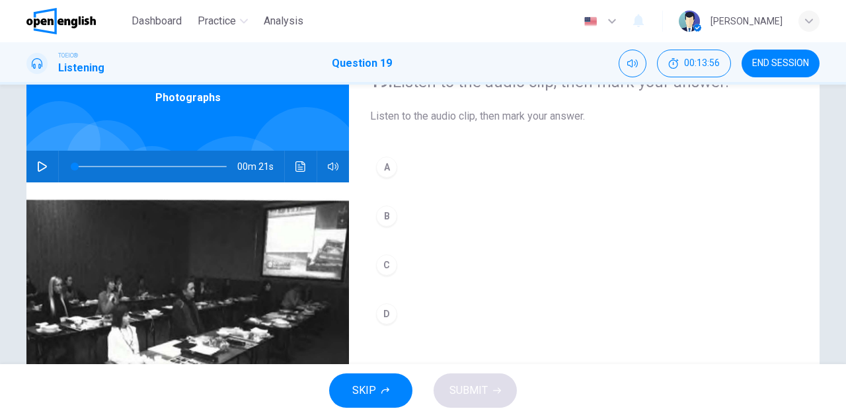
click at [41, 166] on icon "button" at bounding box center [42, 166] width 11 height 11
click at [276, 117] on div at bounding box center [306, 163] width 112 height 112
click at [40, 163] on icon "button" at bounding box center [42, 166] width 11 height 11
click at [37, 165] on icon "button" at bounding box center [42, 166] width 11 height 11
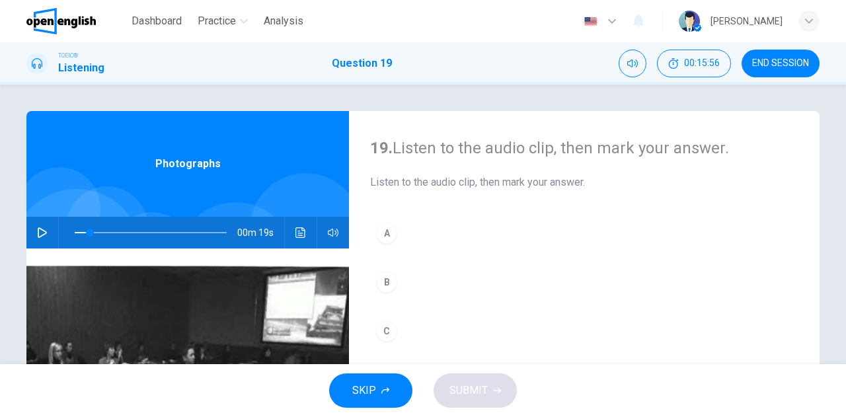
click at [37, 64] on icon at bounding box center [37, 63] width 11 height 11
click at [41, 231] on icon "button" at bounding box center [42, 232] width 9 height 11
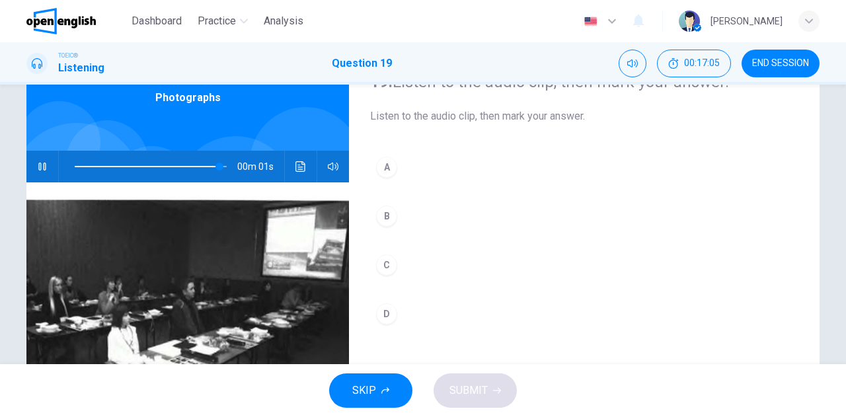
type input "*"
click at [384, 265] on div "C" at bounding box center [386, 265] width 21 height 21
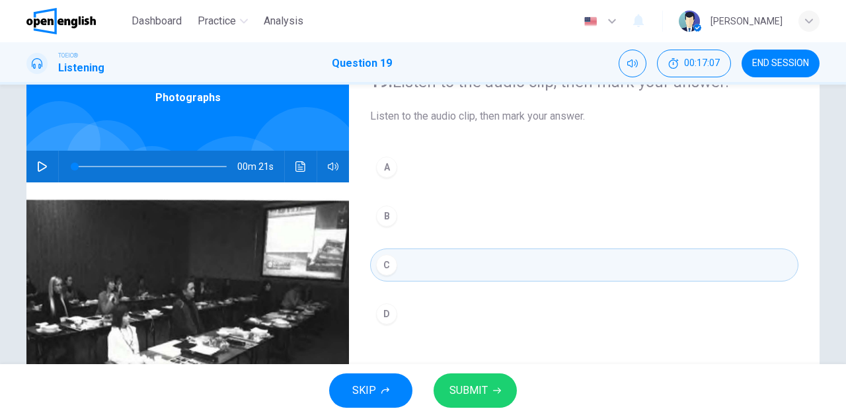
click at [473, 387] on span "SUBMIT" at bounding box center [469, 391] width 38 height 19
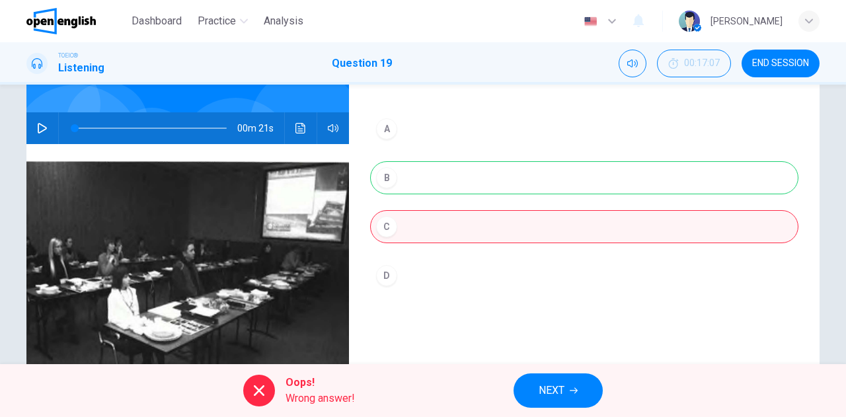
scroll to position [132, 0]
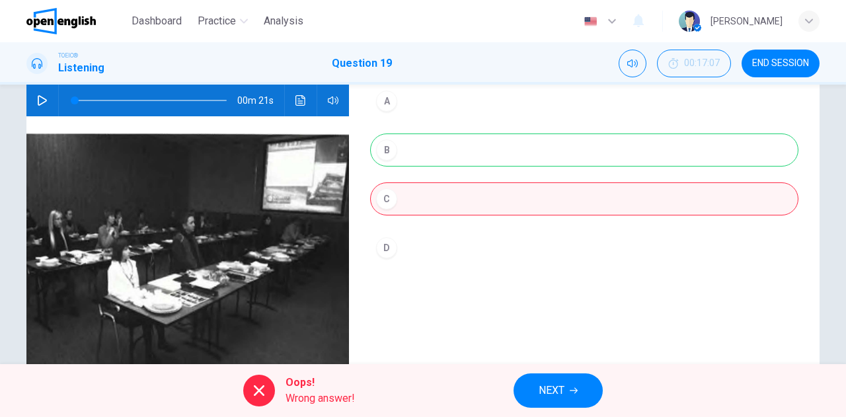
click at [546, 387] on span "NEXT" at bounding box center [552, 391] width 26 height 19
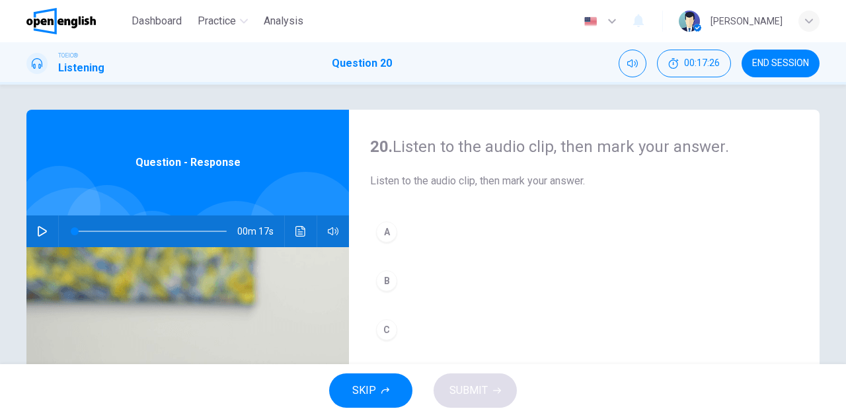
scroll to position [0, 0]
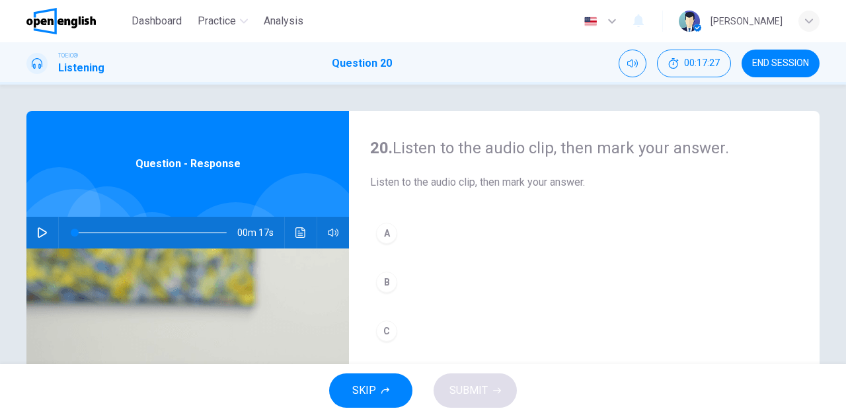
click at [43, 233] on icon "button" at bounding box center [42, 232] width 11 height 11
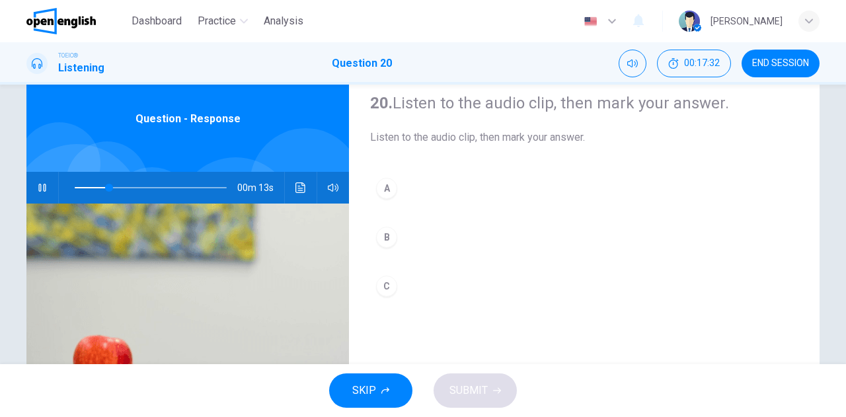
scroll to position [66, 0]
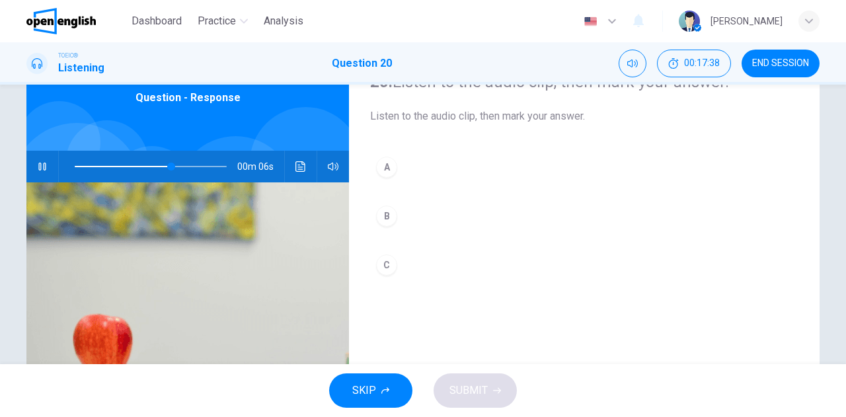
click at [389, 214] on div "B" at bounding box center [386, 216] width 21 height 21
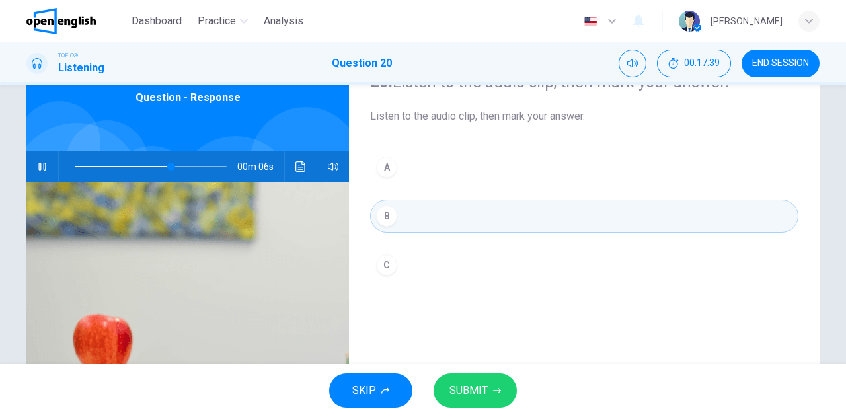
click at [456, 390] on span "SUBMIT" at bounding box center [469, 391] width 38 height 19
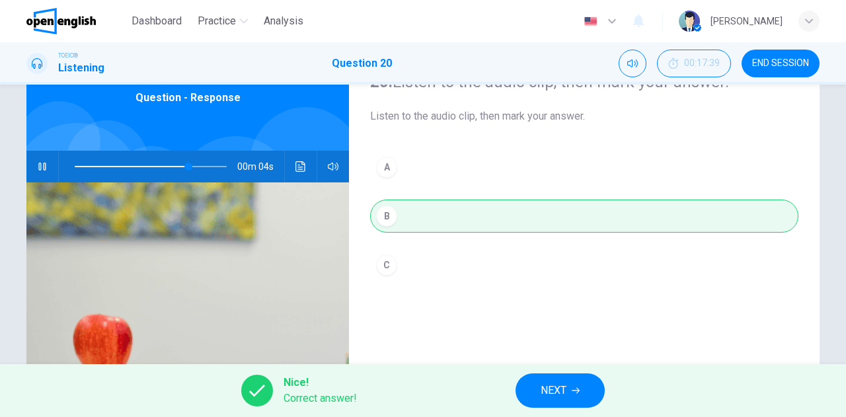
type input "**"
click at [552, 391] on span "NEXT" at bounding box center [554, 391] width 26 height 19
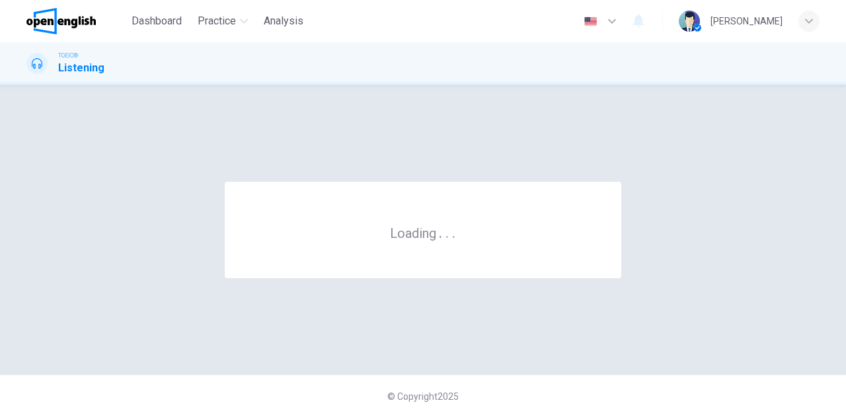
scroll to position [0, 0]
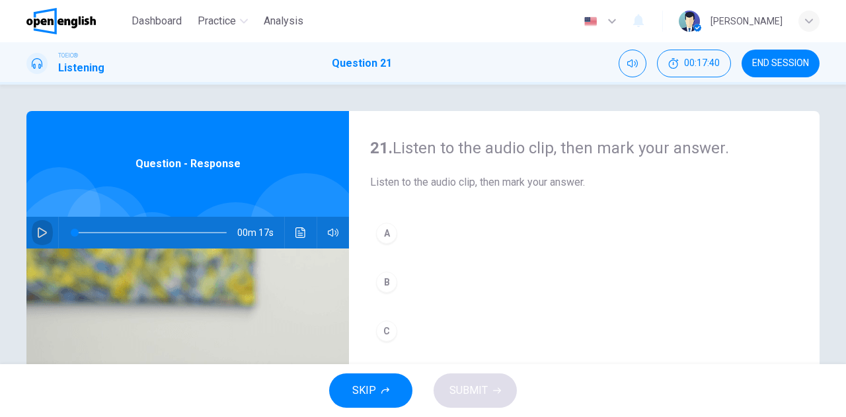
click at [38, 228] on icon "button" at bounding box center [42, 232] width 9 height 11
click at [387, 331] on div "C" at bounding box center [386, 331] width 21 height 21
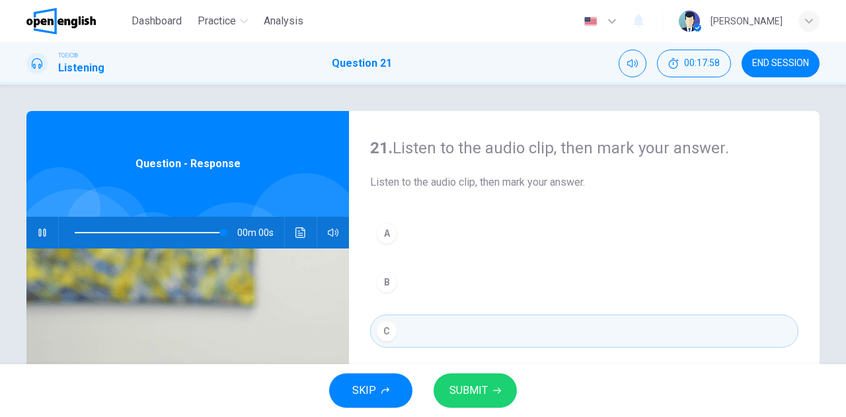
type input "*"
click at [466, 380] on button "SUBMIT" at bounding box center [475, 391] width 83 height 34
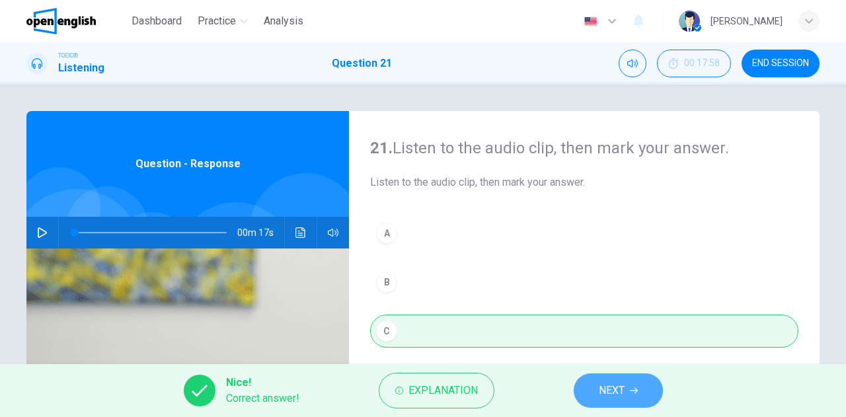
drag, startPoint x: 611, startPoint y: 391, endPoint x: 583, endPoint y: 356, distance: 44.6
click at [610, 391] on span "NEXT" at bounding box center [612, 391] width 26 height 19
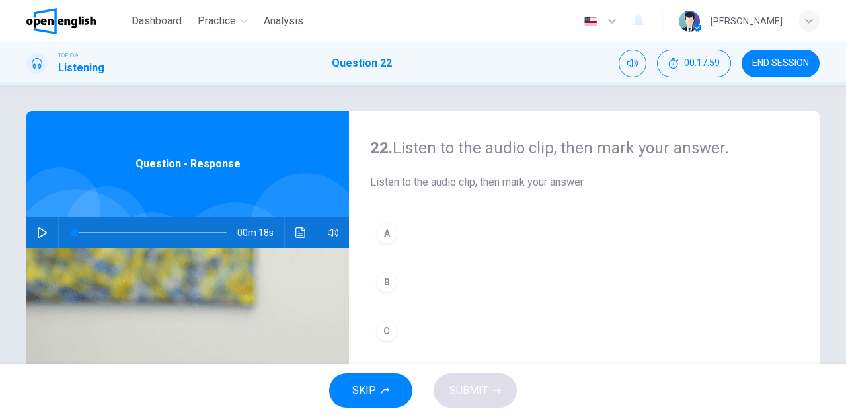
click at [40, 229] on icon "button" at bounding box center [42, 232] width 11 height 11
click at [37, 233] on icon "button" at bounding box center [42, 232] width 11 height 11
click at [44, 229] on icon "button" at bounding box center [42, 232] width 11 height 11
click at [389, 282] on div "B" at bounding box center [386, 282] width 21 height 21
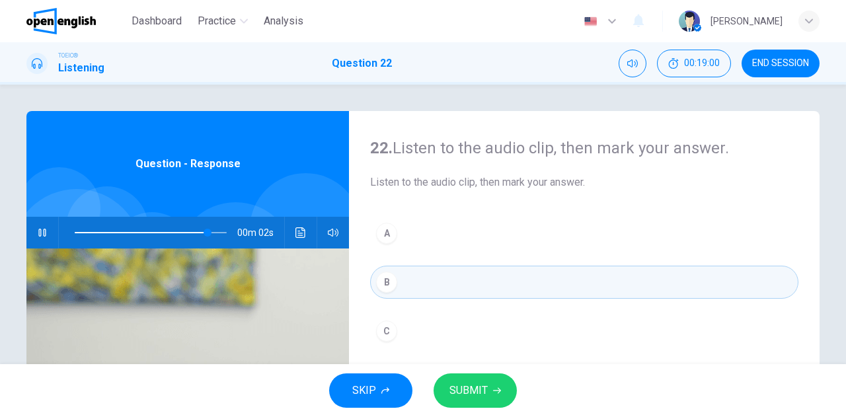
click at [480, 391] on span "SUBMIT" at bounding box center [469, 391] width 38 height 19
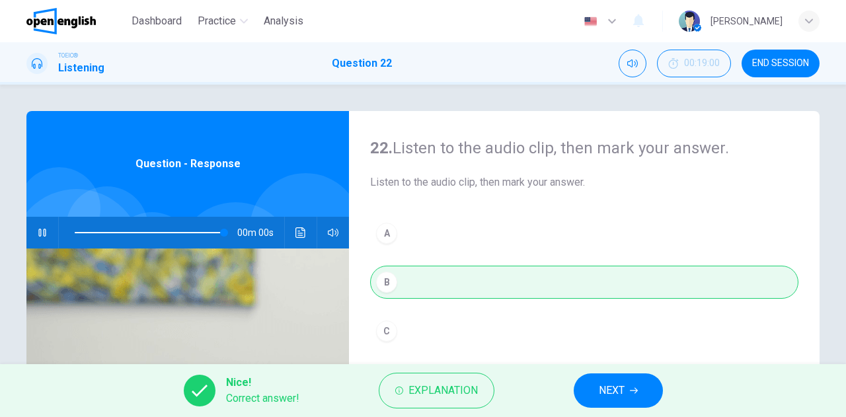
type input "*"
click at [606, 388] on span "NEXT" at bounding box center [612, 391] width 26 height 19
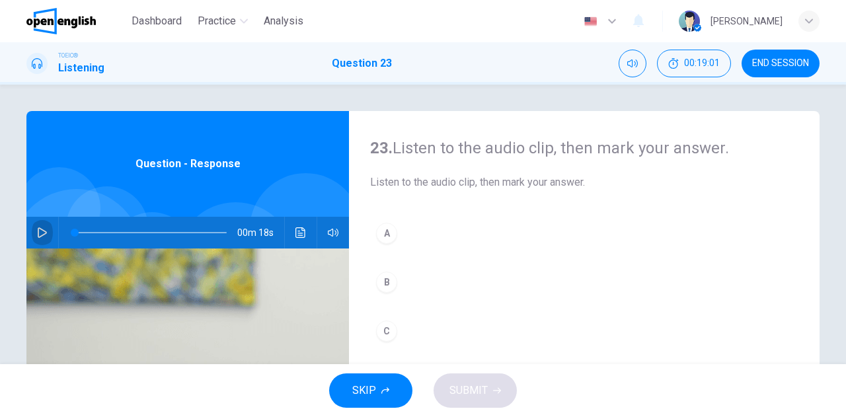
click at [39, 233] on icon "button" at bounding box center [42, 232] width 11 height 11
click at [389, 285] on div "B" at bounding box center [386, 282] width 21 height 21
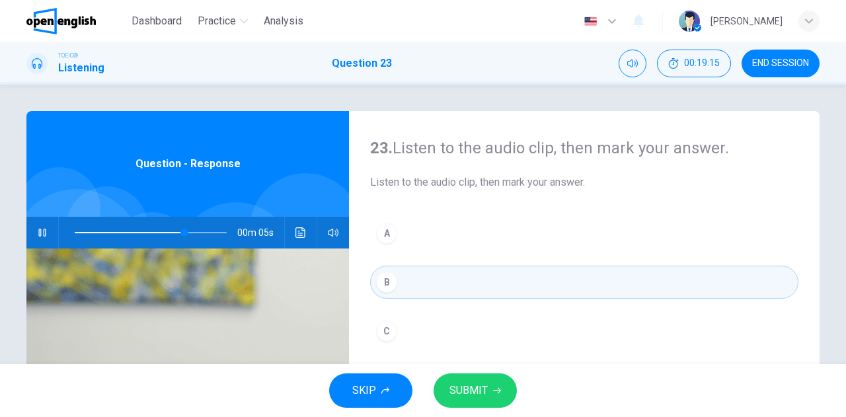
click at [452, 390] on span "SUBMIT" at bounding box center [469, 391] width 38 height 19
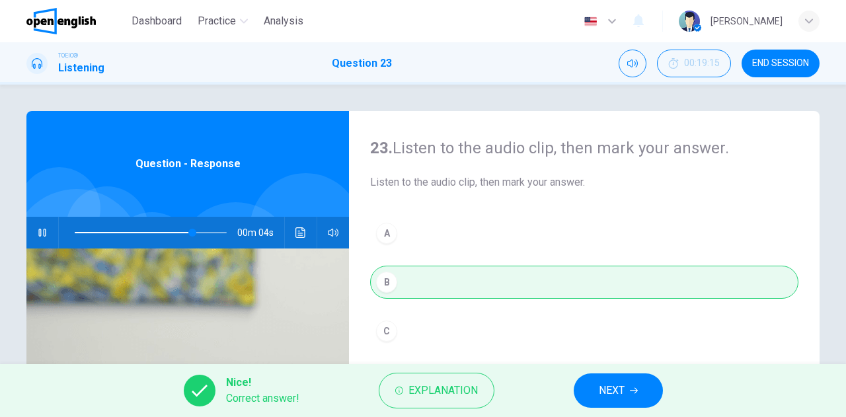
type input "**"
click at [610, 394] on span "NEXT" at bounding box center [612, 391] width 26 height 19
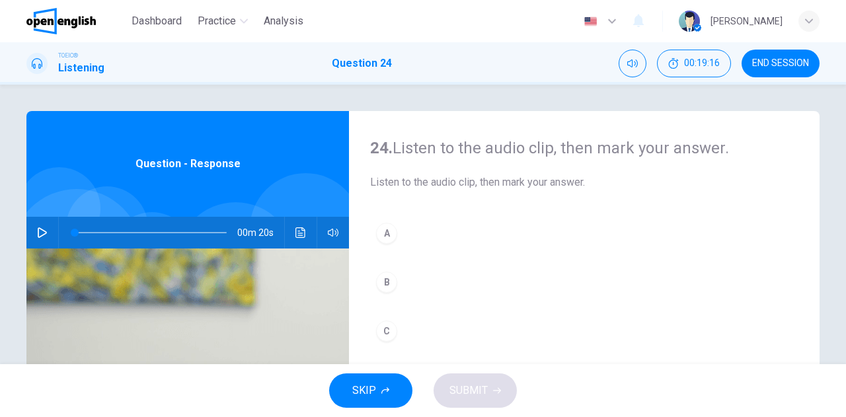
click at [40, 232] on icon "button" at bounding box center [42, 232] width 11 height 11
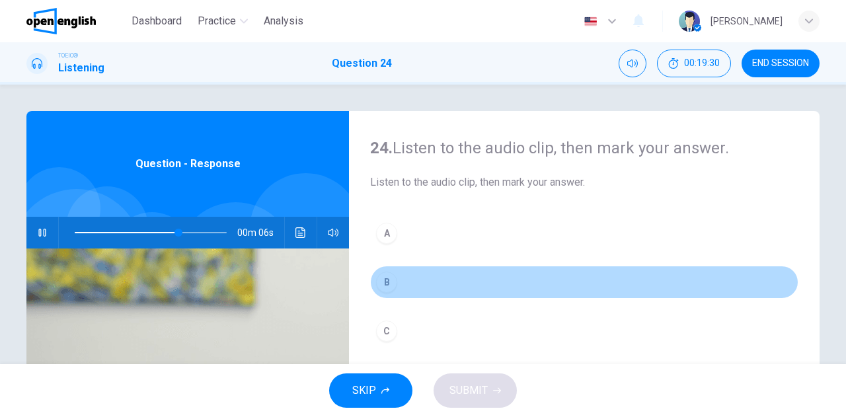
click at [391, 282] on div "B" at bounding box center [386, 282] width 21 height 21
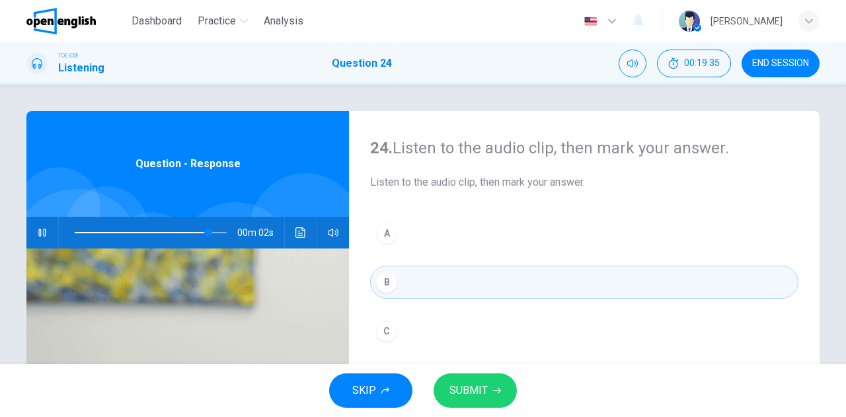
click at [465, 390] on span "SUBMIT" at bounding box center [469, 391] width 38 height 19
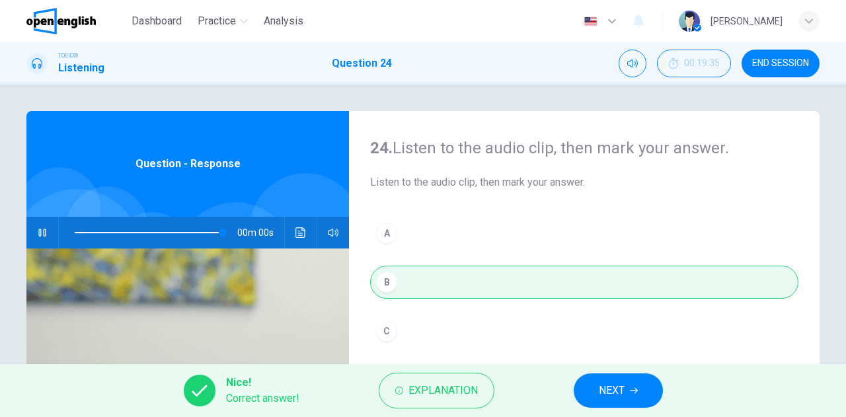
type input "*"
click at [601, 393] on span "NEXT" at bounding box center [612, 391] width 26 height 19
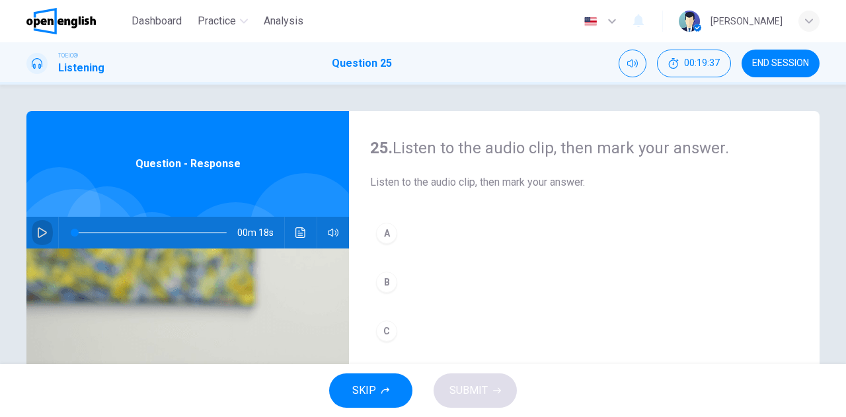
click at [38, 229] on icon "button" at bounding box center [42, 232] width 9 height 11
click at [387, 280] on div "B" at bounding box center [386, 282] width 21 height 21
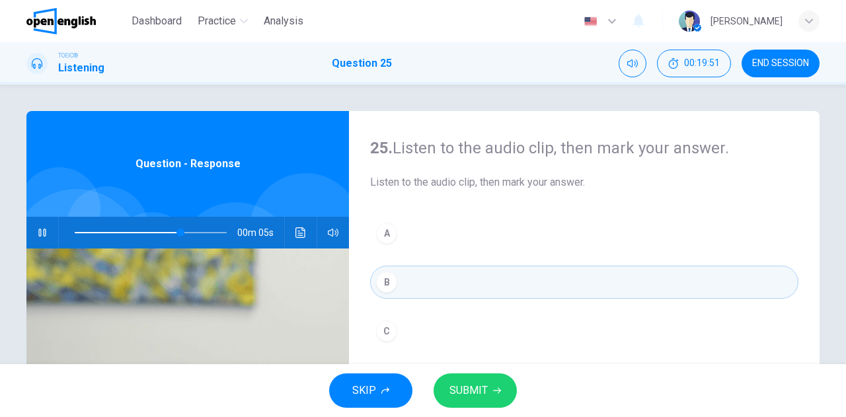
click at [479, 401] on button "SUBMIT" at bounding box center [475, 391] width 83 height 34
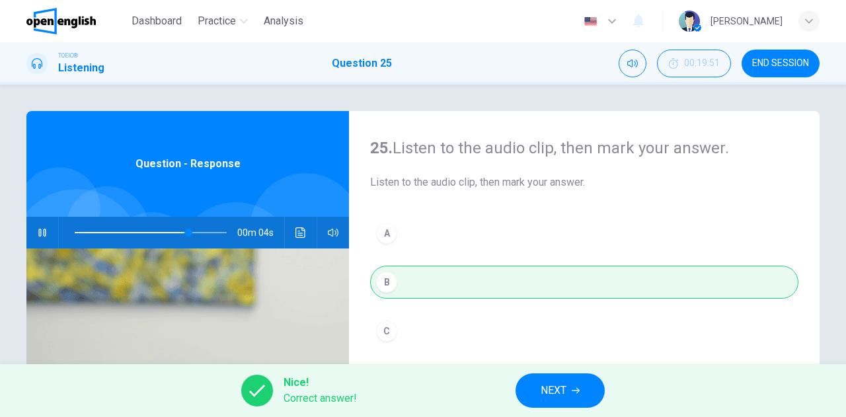
type input "**"
click at [549, 392] on span "NEXT" at bounding box center [554, 391] width 26 height 19
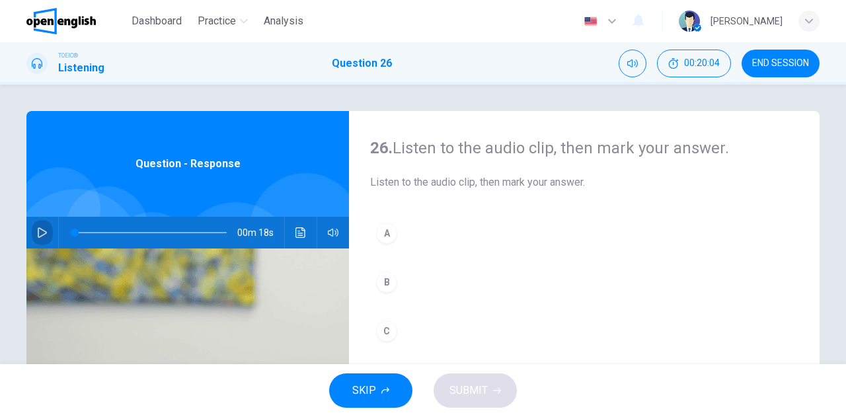
click at [42, 228] on icon "button" at bounding box center [42, 232] width 11 height 11
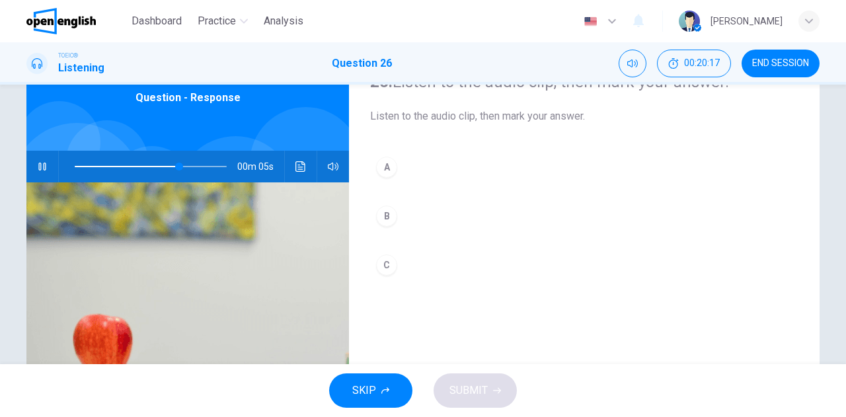
click at [384, 217] on div "B" at bounding box center [386, 216] width 21 height 21
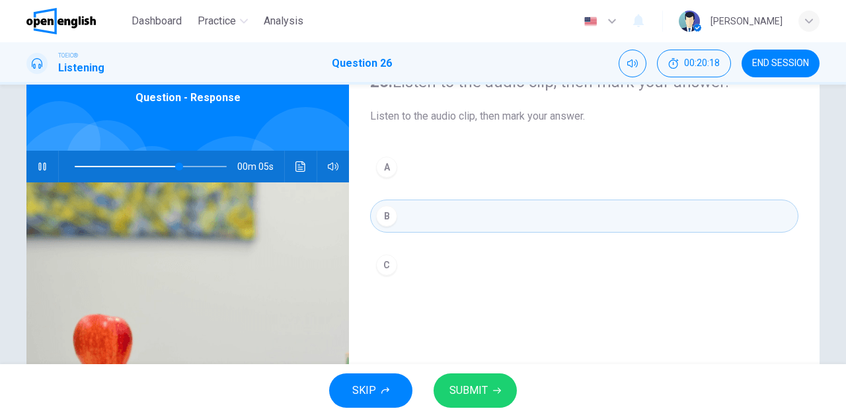
click at [483, 384] on span "SUBMIT" at bounding box center [469, 391] width 38 height 19
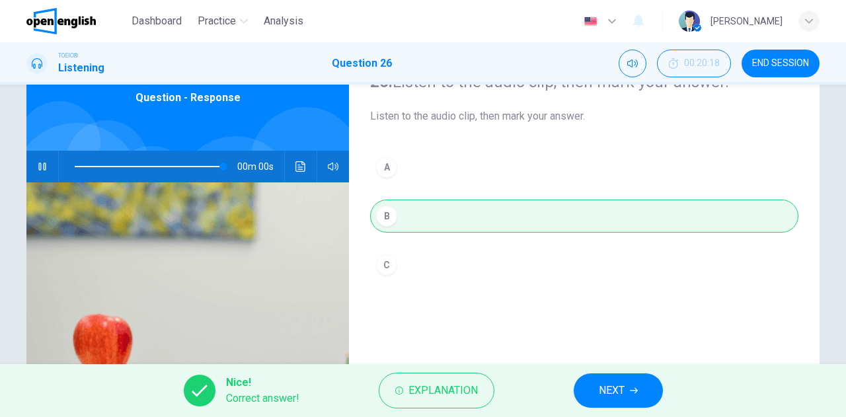
type input "*"
drag, startPoint x: 610, startPoint y: 388, endPoint x: 600, endPoint y: 371, distance: 19.8
click at [610, 388] on span "NEXT" at bounding box center [612, 391] width 26 height 19
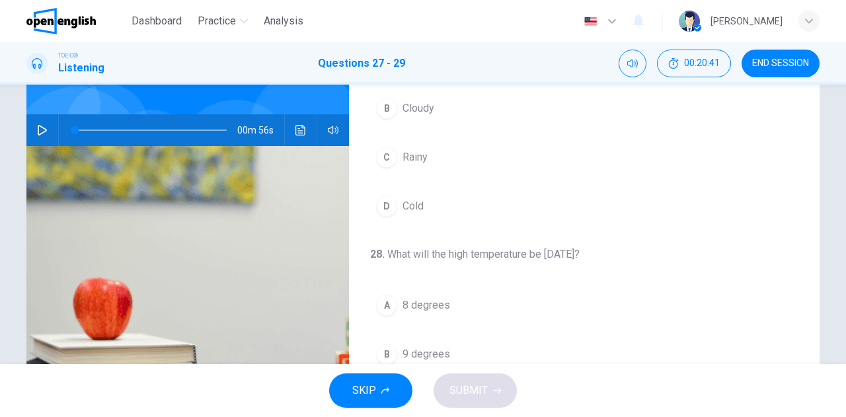
scroll to position [0, 0]
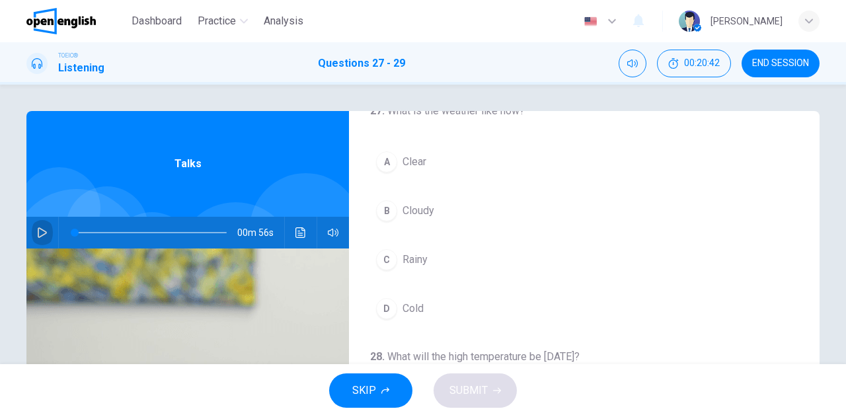
click at [38, 232] on icon "button" at bounding box center [42, 232] width 9 height 11
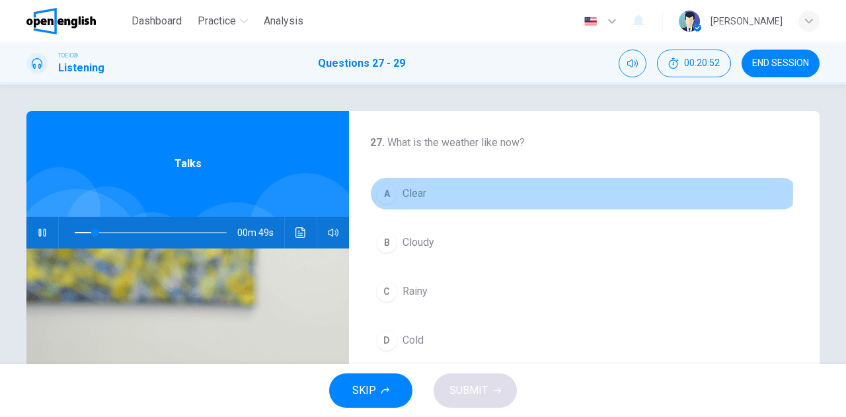
click at [407, 190] on span "Clear" at bounding box center [415, 194] width 24 height 16
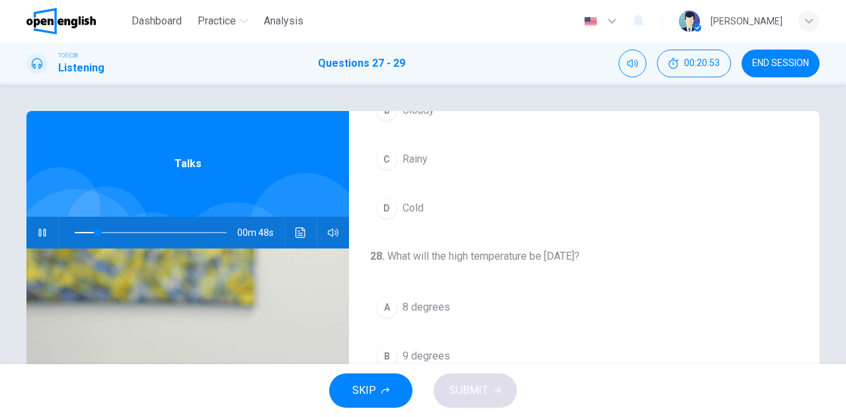
scroll to position [198, 0]
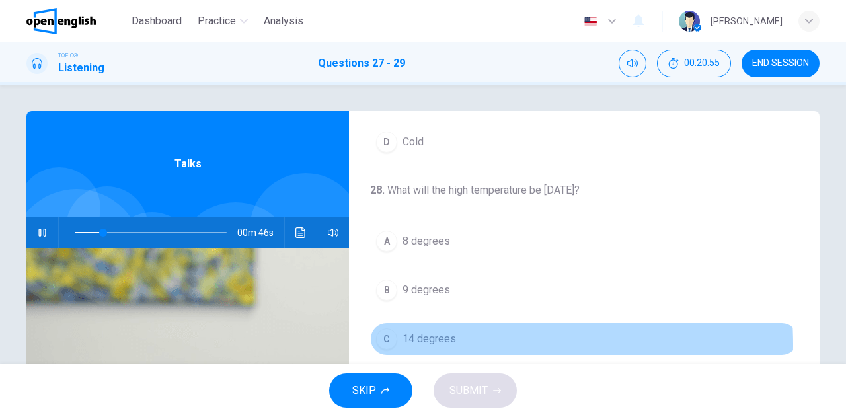
click at [423, 343] on span "14 degrees" at bounding box center [430, 339] width 54 height 16
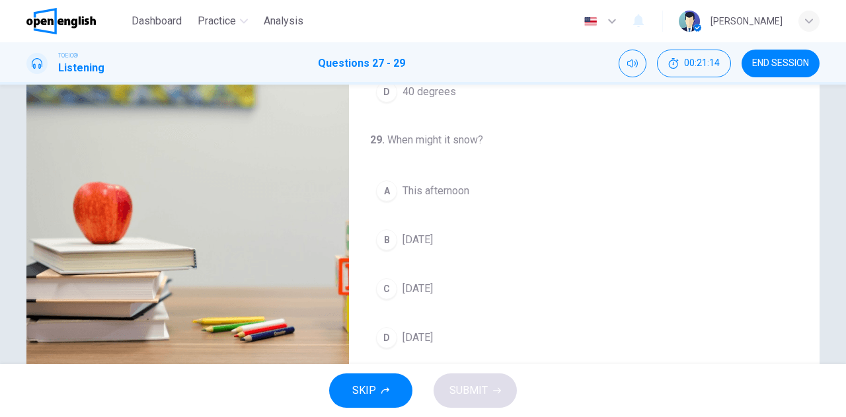
click at [423, 285] on span "[DATE]" at bounding box center [418, 289] width 30 height 16
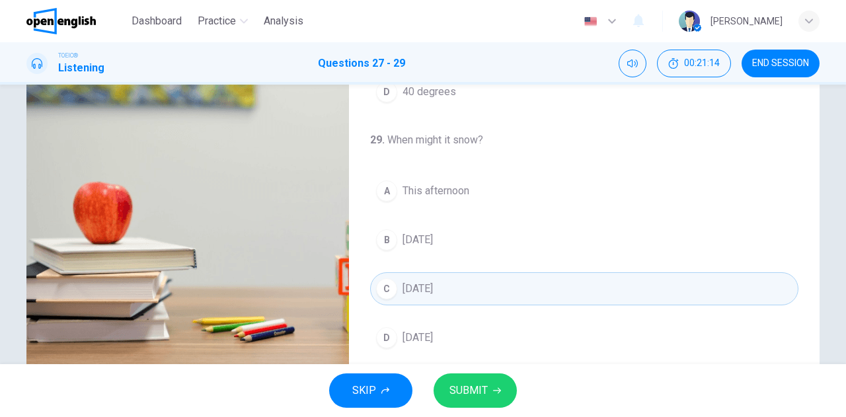
click at [483, 387] on span "SUBMIT" at bounding box center [469, 391] width 38 height 19
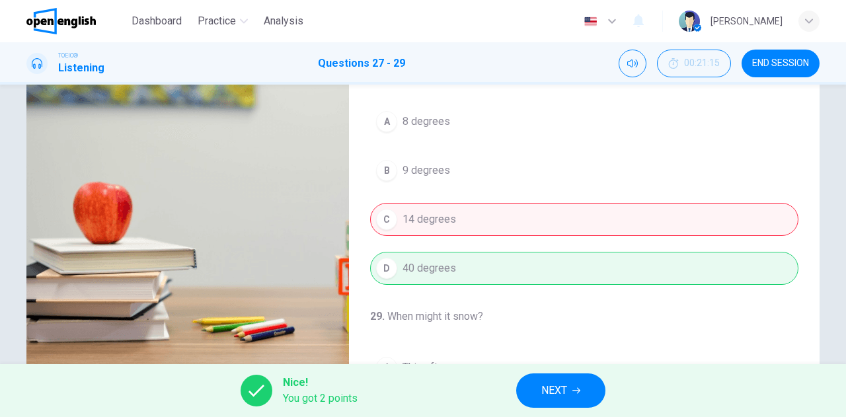
scroll to position [132, 0]
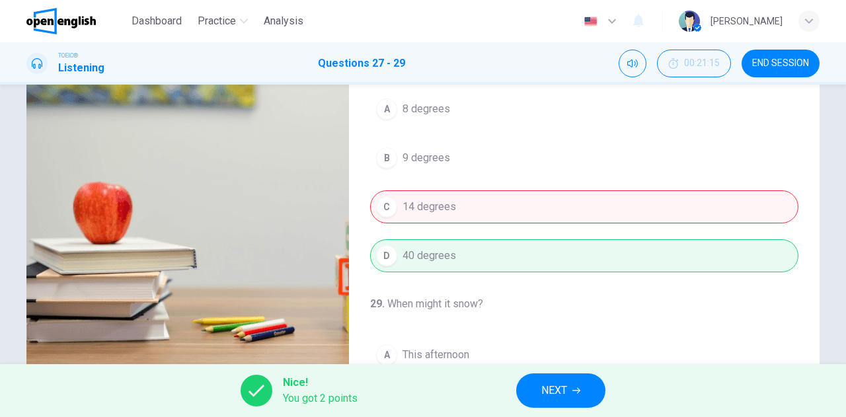
type input "**"
click at [550, 387] on span "NEXT" at bounding box center [555, 391] width 26 height 19
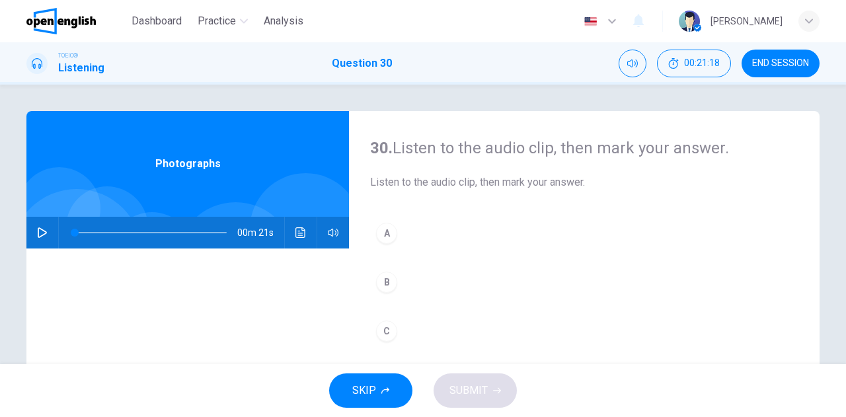
scroll to position [0, 0]
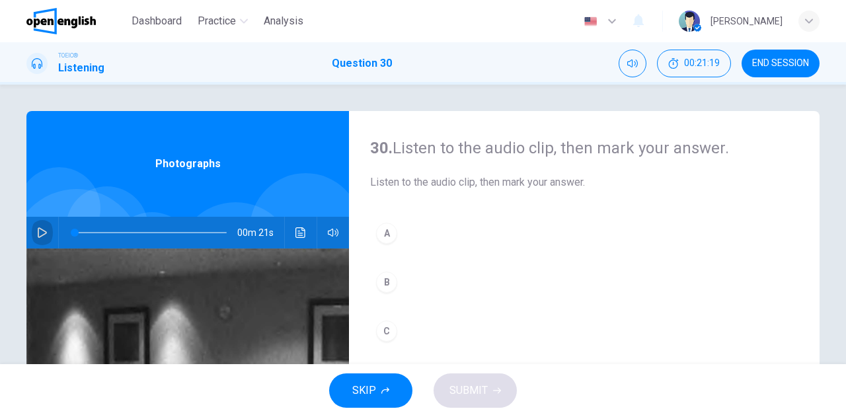
click at [37, 231] on icon "button" at bounding box center [42, 232] width 11 height 11
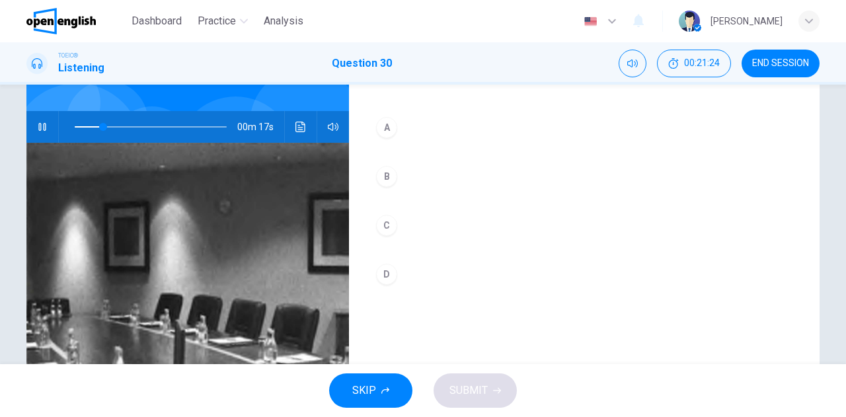
scroll to position [66, 0]
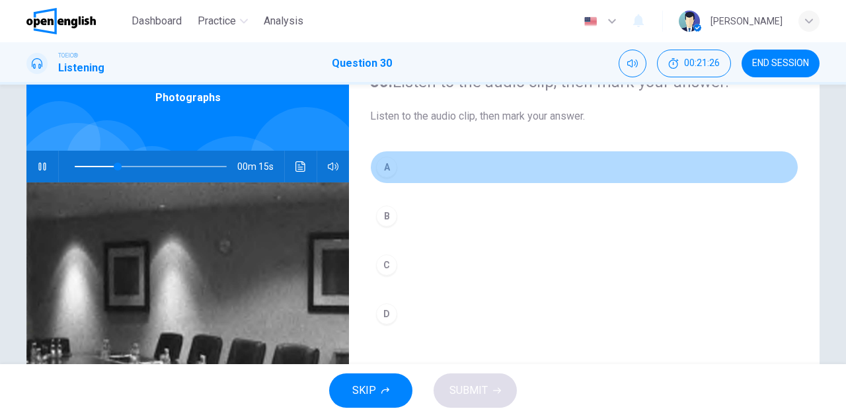
click at [384, 169] on div "A" at bounding box center [386, 167] width 21 height 21
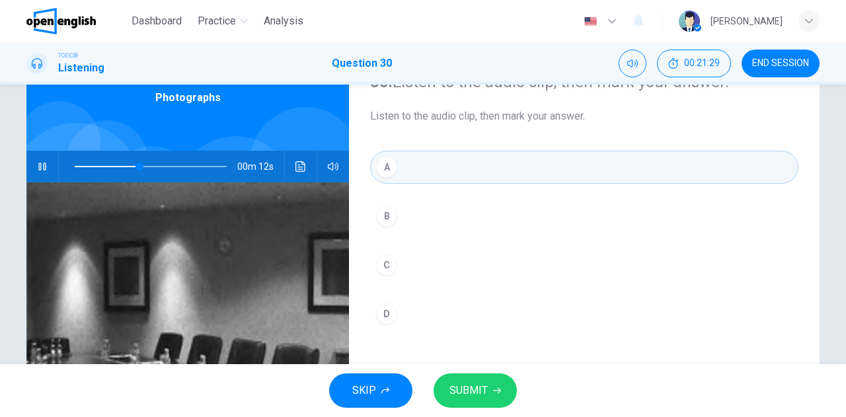
click at [468, 388] on span "SUBMIT" at bounding box center [469, 391] width 38 height 19
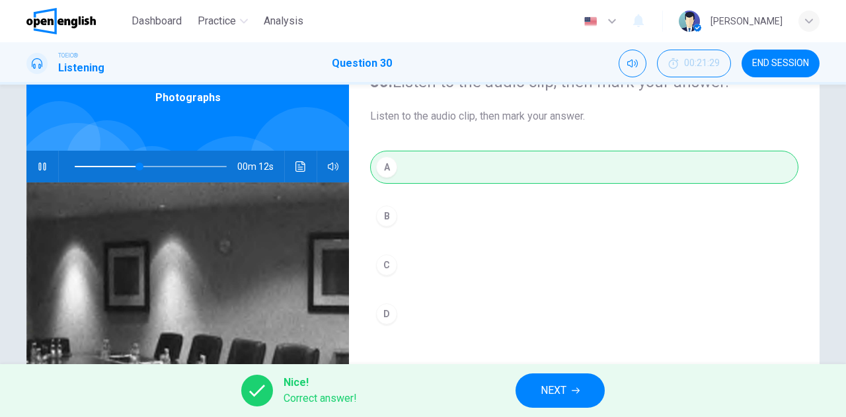
type input "**"
click at [547, 378] on button "NEXT" at bounding box center [560, 391] width 89 height 34
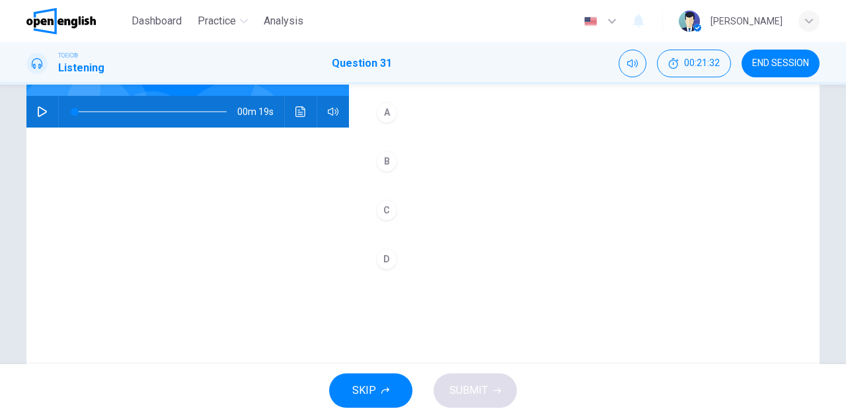
scroll to position [101, 0]
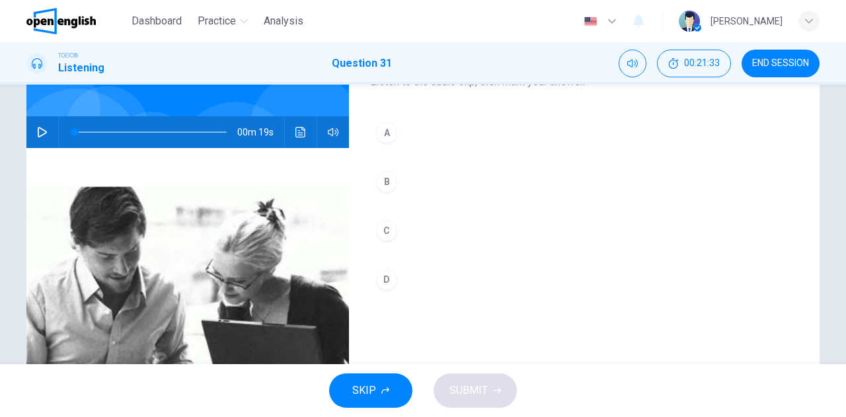
click at [37, 134] on icon "button" at bounding box center [42, 132] width 11 height 11
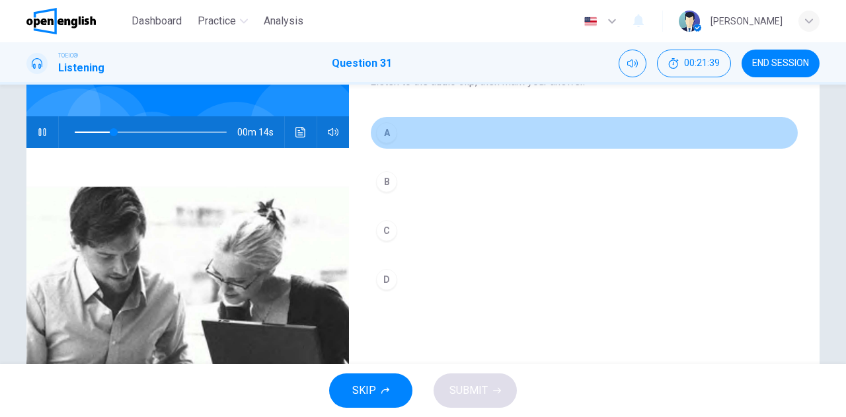
click at [387, 136] on div "A" at bounding box center [386, 132] width 21 height 21
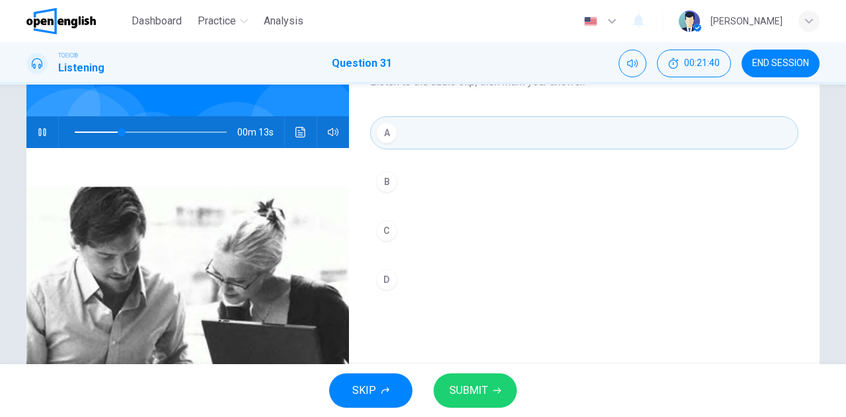
click at [471, 390] on span "SUBMIT" at bounding box center [469, 391] width 38 height 19
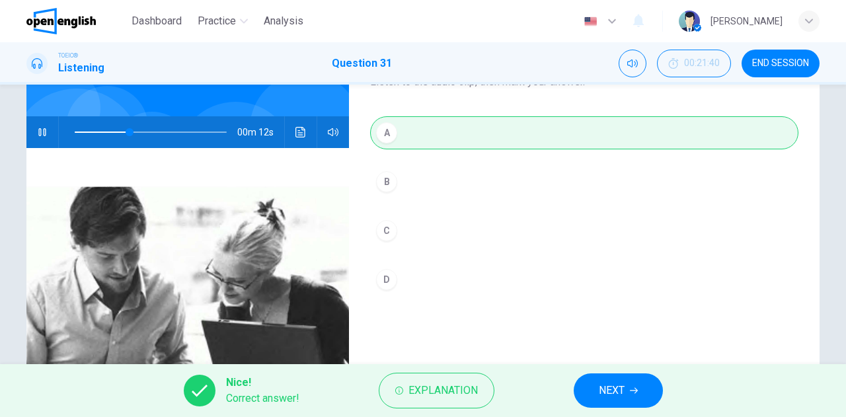
type input "**"
click at [605, 392] on span "NEXT" at bounding box center [612, 391] width 26 height 19
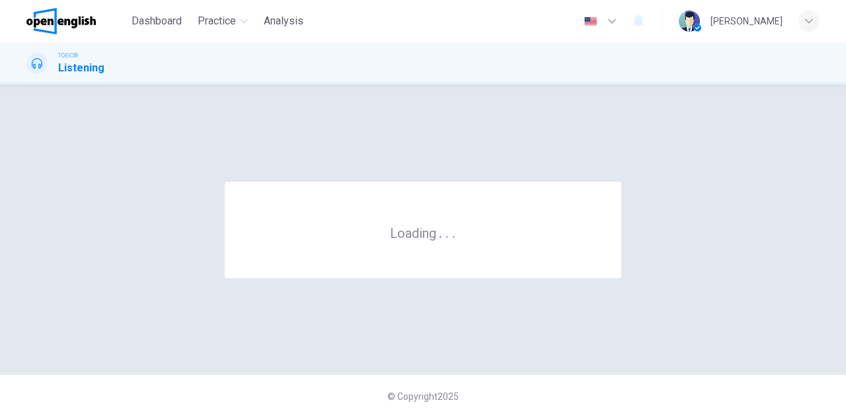
scroll to position [0, 0]
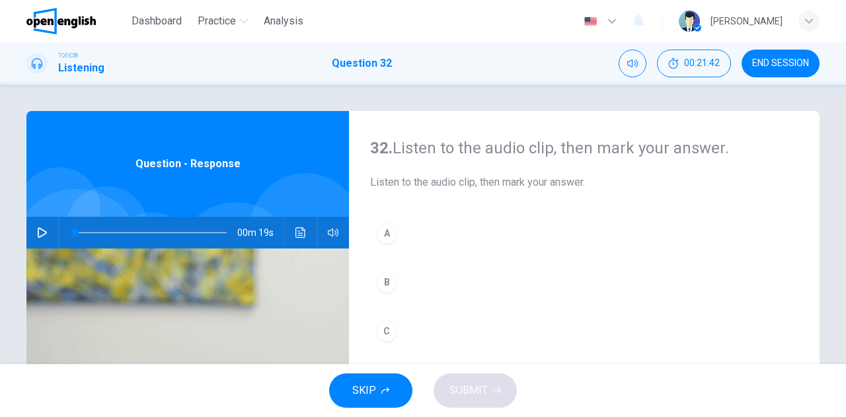
click at [44, 231] on icon "button" at bounding box center [42, 232] width 11 height 11
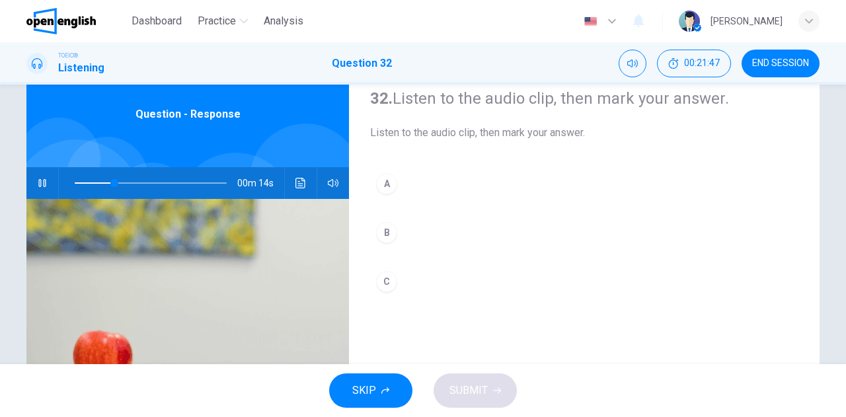
scroll to position [66, 0]
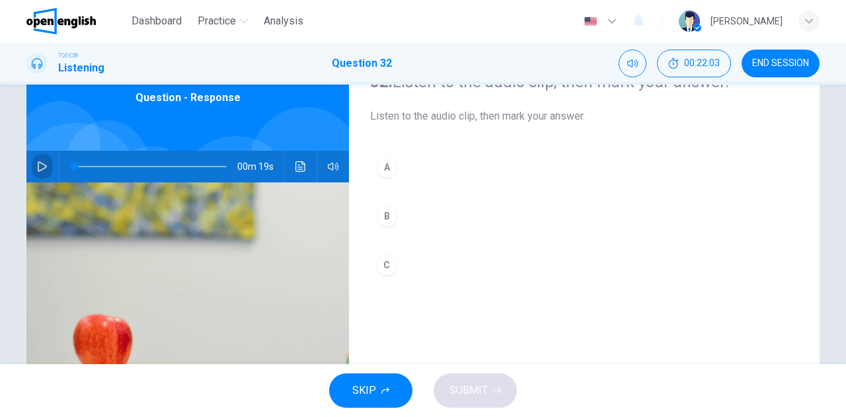
click at [41, 166] on icon "button" at bounding box center [42, 166] width 11 height 11
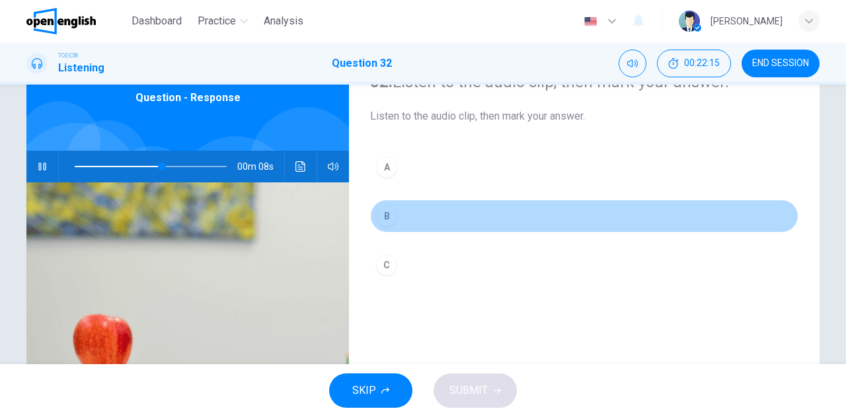
click at [384, 220] on div "B" at bounding box center [386, 216] width 21 height 21
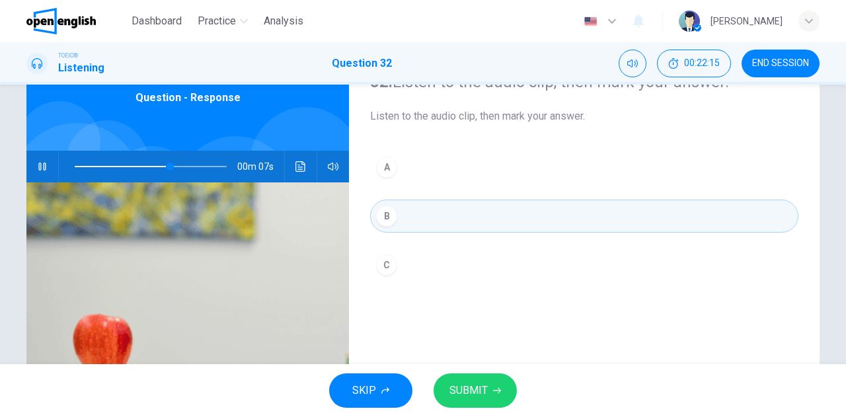
click at [474, 391] on span "SUBMIT" at bounding box center [469, 391] width 38 height 19
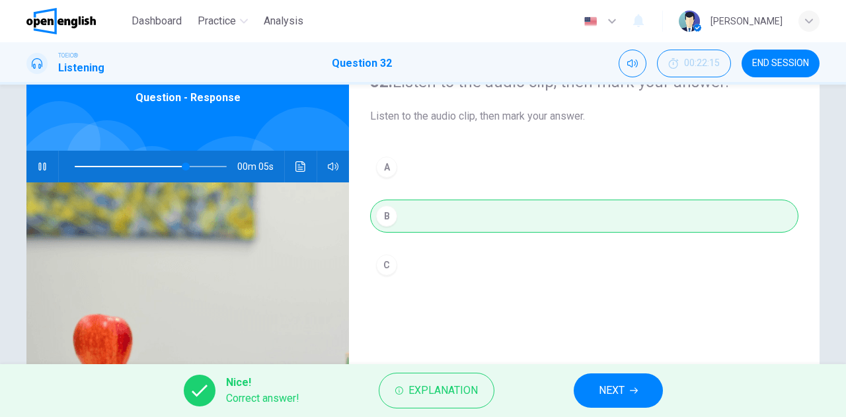
type input "**"
click at [600, 386] on span "NEXT" at bounding box center [612, 391] width 26 height 19
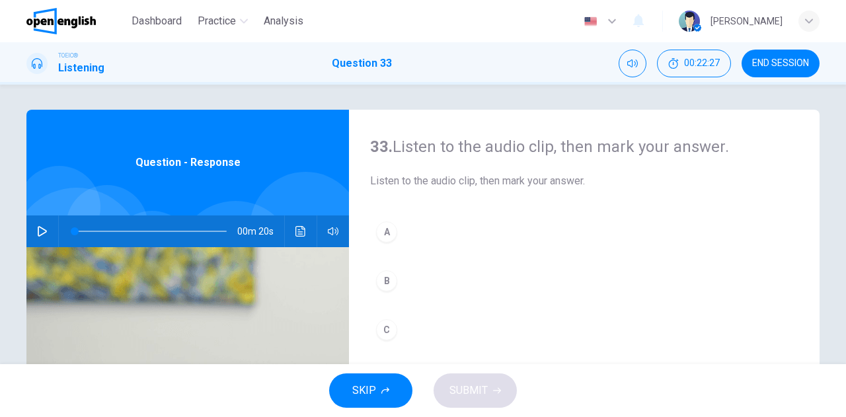
scroll to position [0, 0]
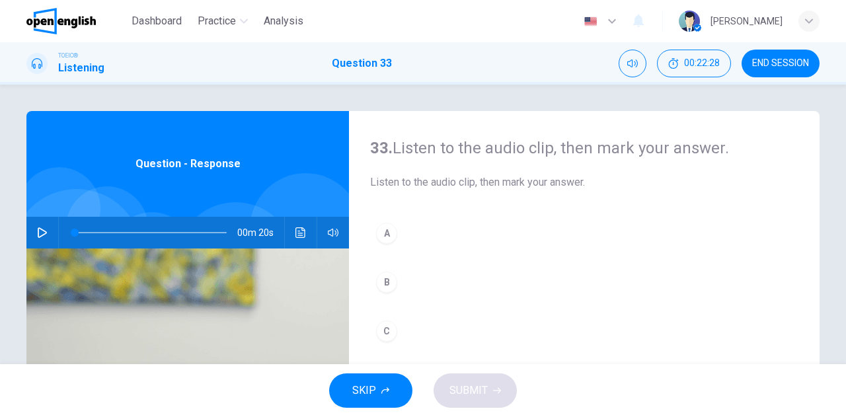
click at [41, 235] on icon "button" at bounding box center [42, 232] width 11 height 11
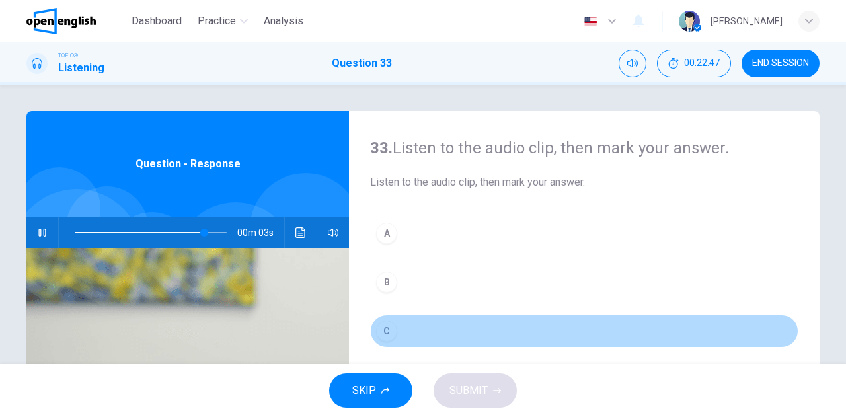
click at [385, 331] on div "C" at bounding box center [386, 331] width 21 height 21
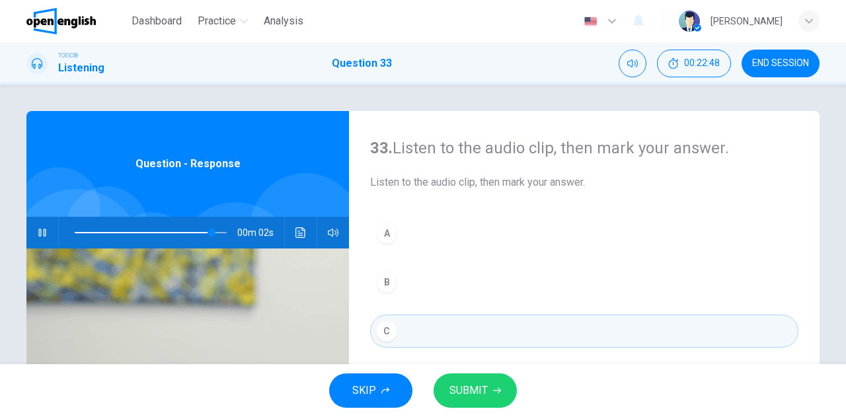
click at [487, 388] on span "SUBMIT" at bounding box center [469, 391] width 38 height 19
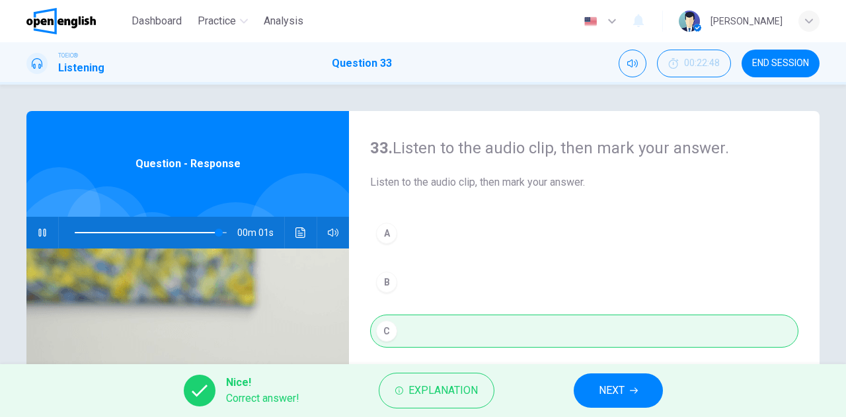
type input "*"
click at [610, 392] on span "NEXT" at bounding box center [612, 391] width 26 height 19
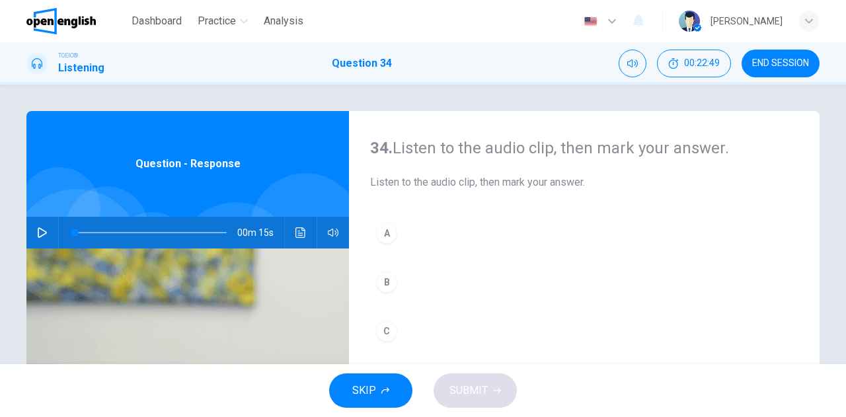
click at [42, 228] on icon "button" at bounding box center [42, 232] width 11 height 11
click at [386, 235] on div "A" at bounding box center [386, 233] width 21 height 21
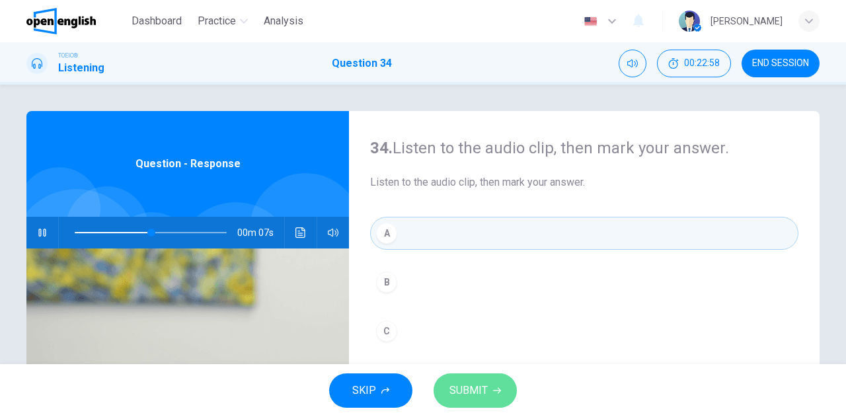
click at [474, 395] on span "SUBMIT" at bounding box center [469, 391] width 38 height 19
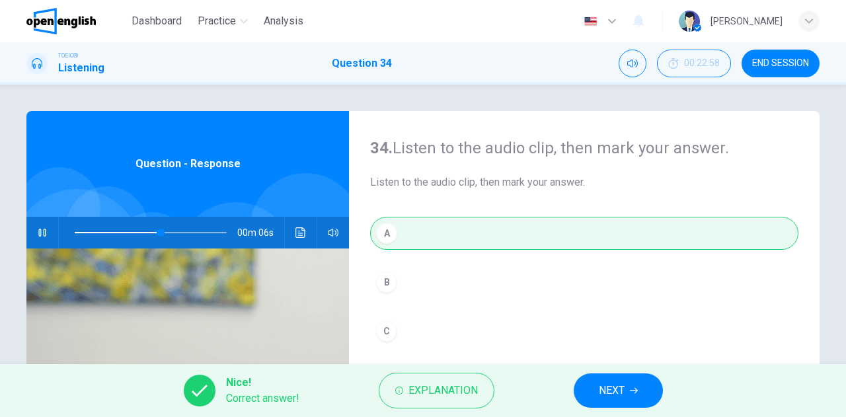
type input "**"
click at [600, 389] on span "NEXT" at bounding box center [612, 391] width 26 height 19
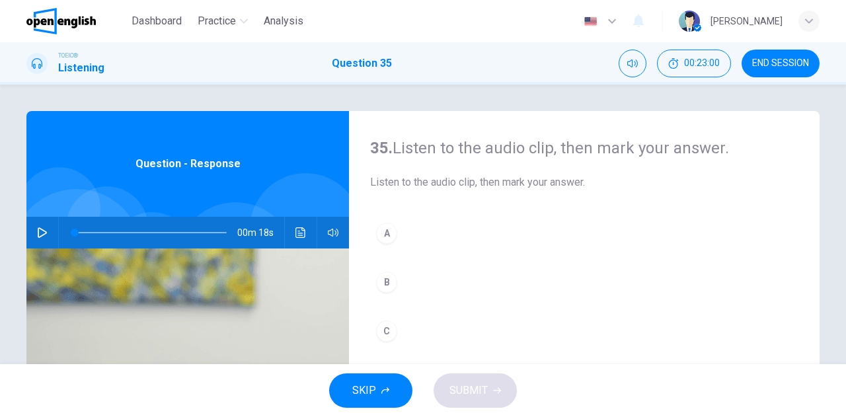
click at [37, 231] on icon "button" at bounding box center [42, 232] width 11 height 11
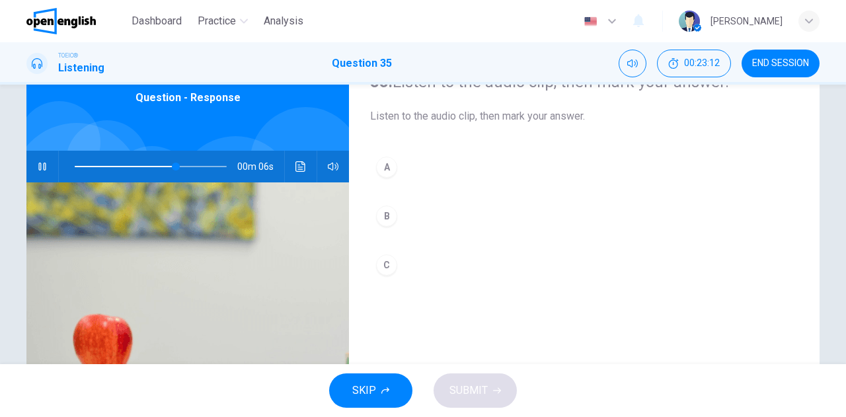
click at [382, 211] on div "B" at bounding box center [386, 216] width 21 height 21
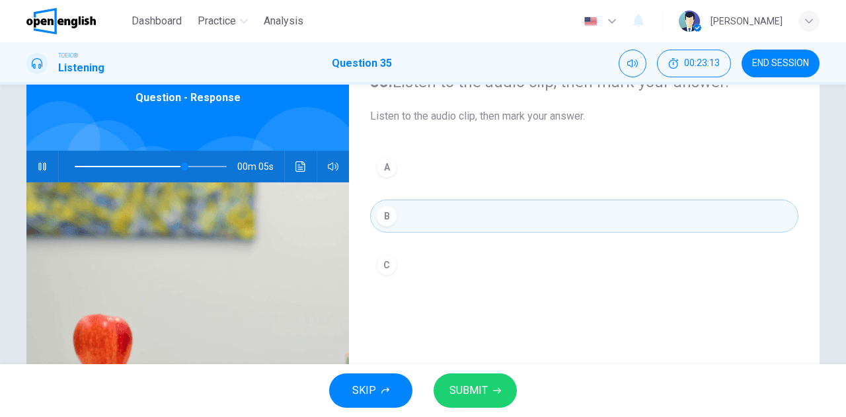
click at [473, 389] on span "SUBMIT" at bounding box center [469, 391] width 38 height 19
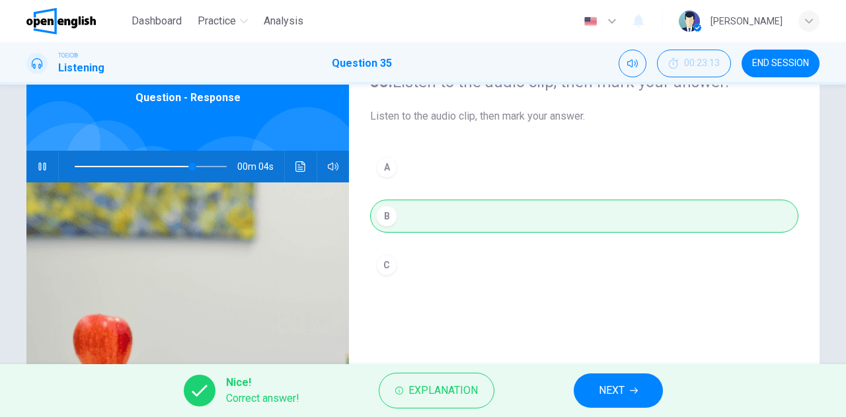
type input "**"
click at [608, 381] on button "NEXT" at bounding box center [618, 391] width 89 height 34
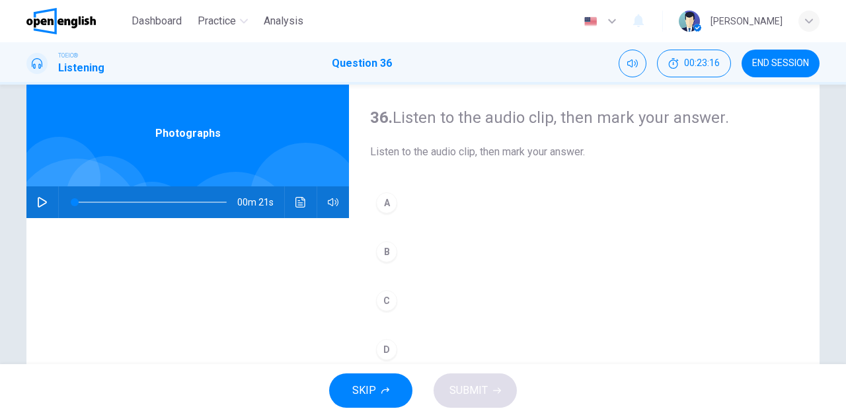
scroll to position [0, 0]
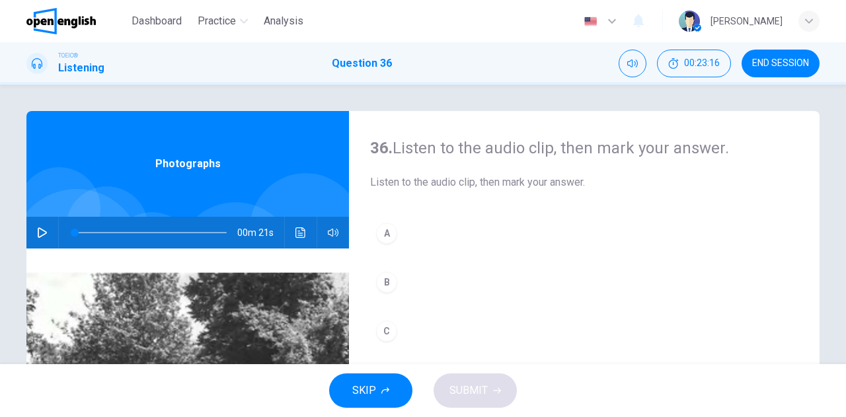
click at [41, 225] on button "button" at bounding box center [42, 233] width 21 height 32
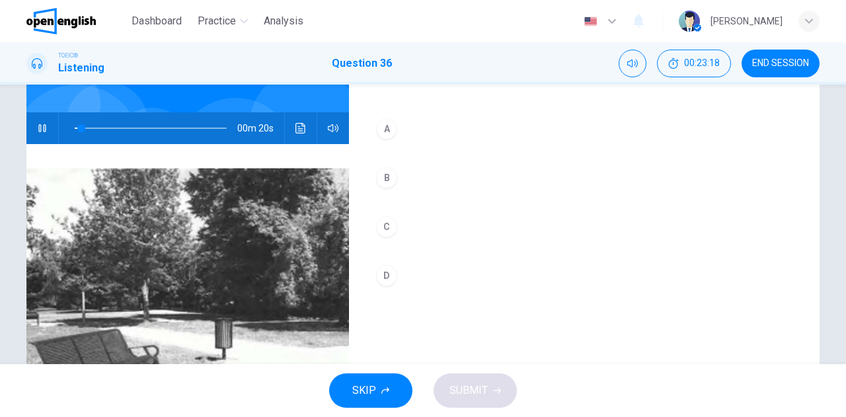
scroll to position [132, 0]
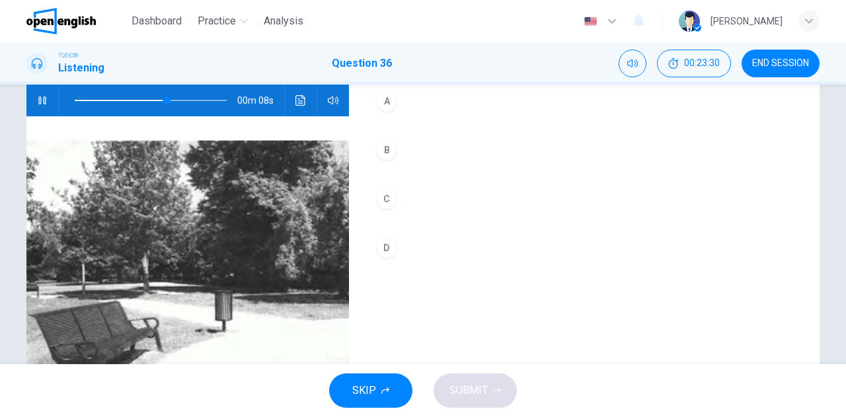
click at [38, 101] on icon "button" at bounding box center [42, 100] width 11 height 11
type input "**"
